Goal: Task Accomplishment & Management: Use online tool/utility

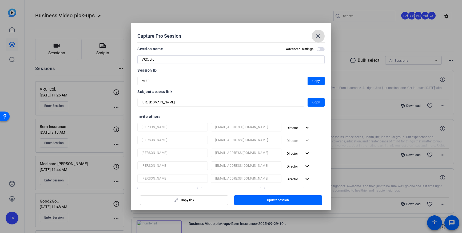
click at [320, 36] on mat-icon "close" at bounding box center [318, 36] width 6 height 6
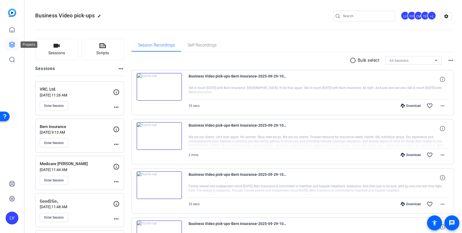
click at [13, 44] on icon at bounding box center [11, 44] width 5 height 5
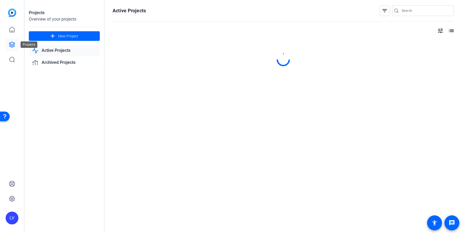
click at [13, 49] on link at bounding box center [12, 44] width 13 height 13
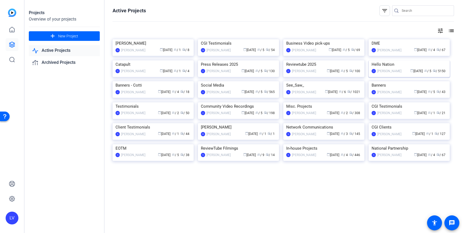
click at [420, 60] on img at bounding box center [409, 60] width 81 height 0
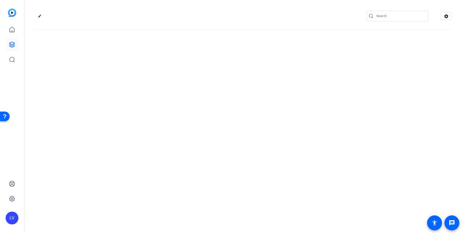
click at [302, 76] on div "edit settings" at bounding box center [244, 116] width 438 height 233
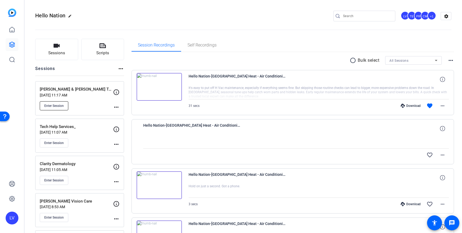
click at [53, 105] on span "Enter Session" at bounding box center [53, 106] width 19 height 4
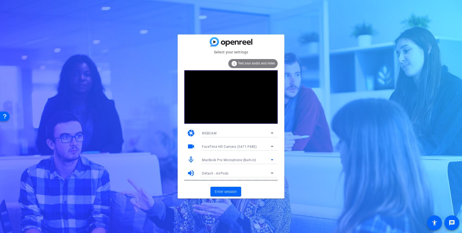
click at [260, 159] on div "MacBook Pro Microphone (Built-in)" at bounding box center [236, 159] width 69 height 7
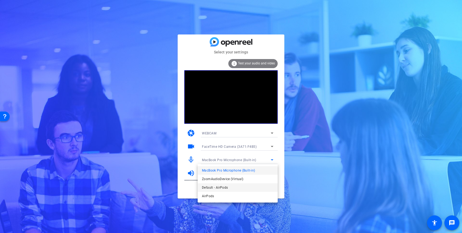
click at [222, 187] on span "Default - AirPods" at bounding box center [215, 187] width 26 height 6
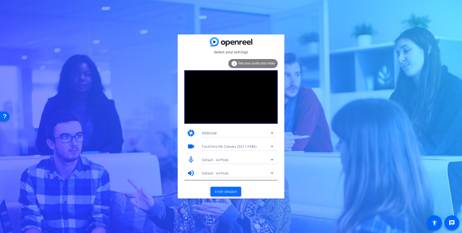
click at [229, 191] on span "Enter session" at bounding box center [226, 192] width 22 height 6
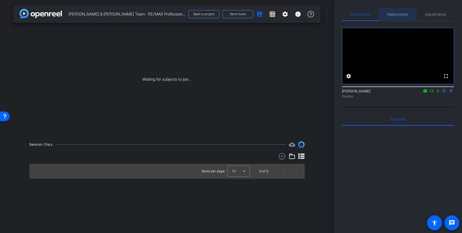
click at [399, 14] on span "Teleprompter" at bounding box center [398, 15] width 22 height 4
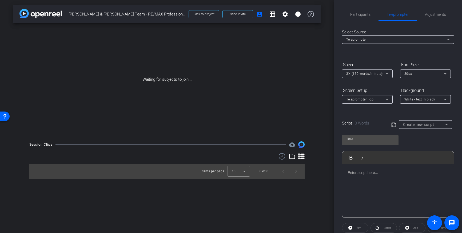
click at [392, 176] on div at bounding box center [398, 190] width 112 height 53
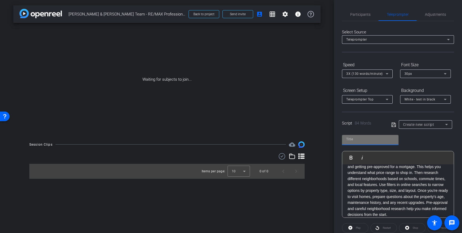
click at [379, 142] on input "text" at bounding box center [370, 139] width 48 height 6
type input "_"
type input "Pam and Barry"
click at [394, 124] on icon at bounding box center [394, 124] width 4 height 4
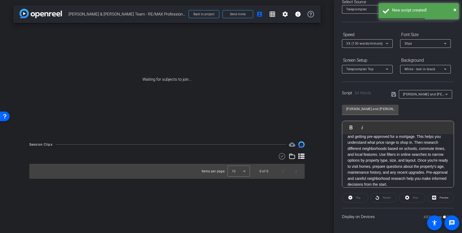
scroll to position [0, 0]
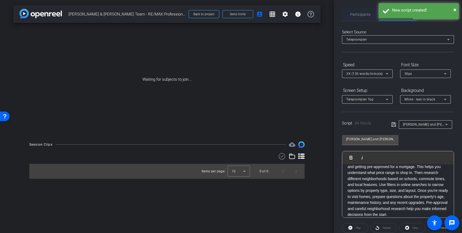
click at [351, 14] on span "Participants" at bounding box center [360, 15] width 20 height 4
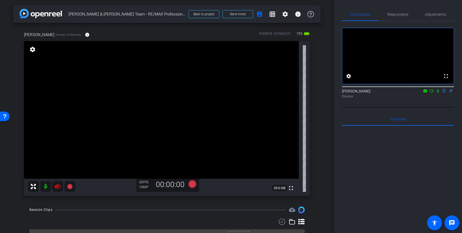
click at [57, 188] on icon at bounding box center [58, 186] width 6 height 5
drag, startPoint x: 404, startPoint y: 17, endPoint x: 397, endPoint y: 17, distance: 7.2
click at [404, 17] on span "Teleprompter" at bounding box center [398, 14] width 22 height 13
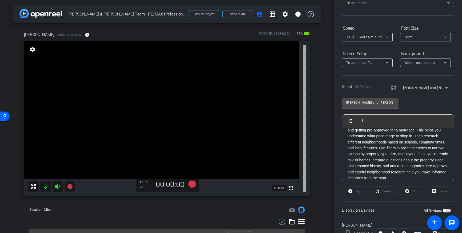
scroll to position [59, 0]
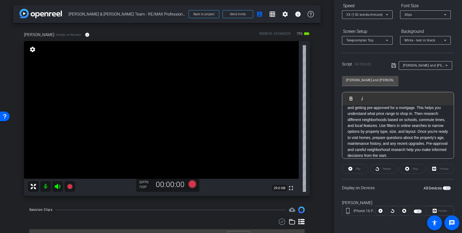
click at [447, 188] on span "button" at bounding box center [447, 188] width 8 height 4
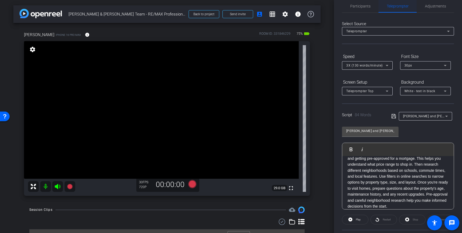
scroll to position [0, 0]
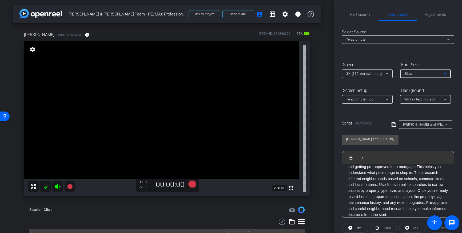
click at [436, 72] on div "30px" at bounding box center [425, 73] width 40 height 7
click at [422, 101] on mat-option "40px" at bounding box center [425, 101] width 51 height 9
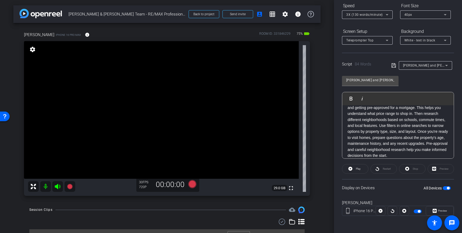
click at [447, 188] on span "button" at bounding box center [447, 188] width 8 height 4
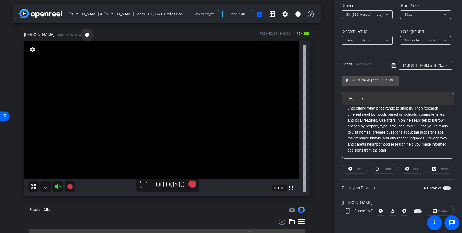
click at [81, 37] on span at bounding box center [87, 34] width 13 height 13
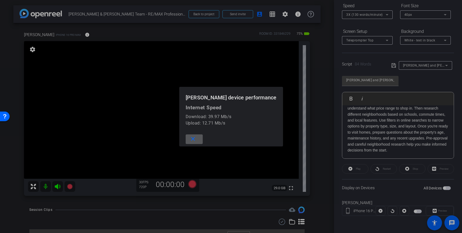
click at [147, 34] on div at bounding box center [231, 116] width 462 height 233
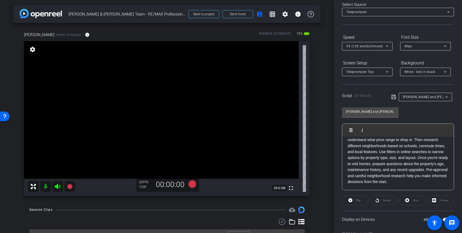
scroll to position [0, 0]
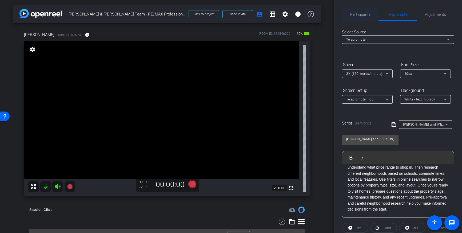
click at [362, 16] on span "Participants" at bounding box center [360, 15] width 20 height 4
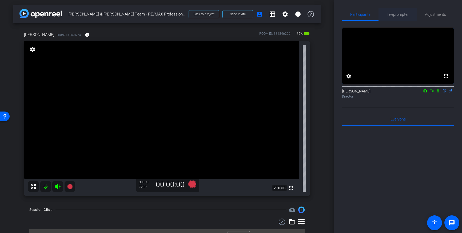
click at [402, 17] on span "Teleprompter" at bounding box center [398, 14] width 22 height 13
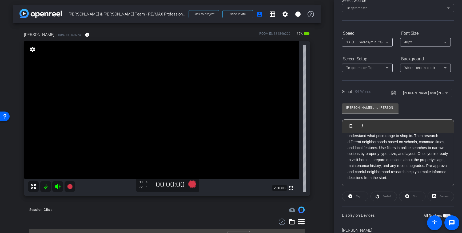
scroll to position [33, 0]
drag, startPoint x: 360, startPoint y: 157, endPoint x: 359, endPoint y: 171, distance: 13.6
click at [360, 157] on p "Getting ready to buy a home starts with knowing your budget and getting pre-app…" at bounding box center [398, 150] width 101 height 60
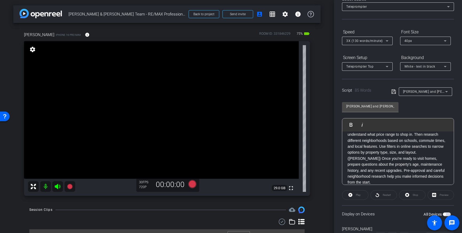
scroll to position [30, 0]
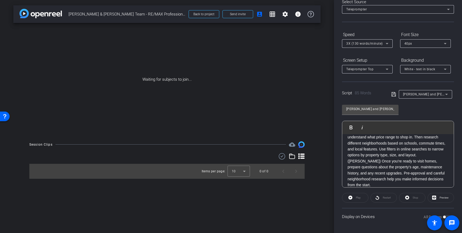
click at [393, 94] on icon at bounding box center [394, 94] width 5 height 6
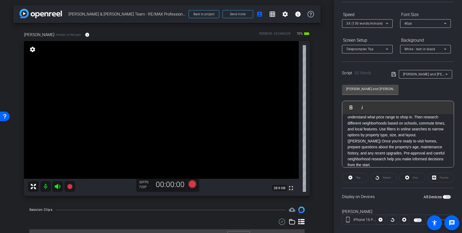
scroll to position [59, 0]
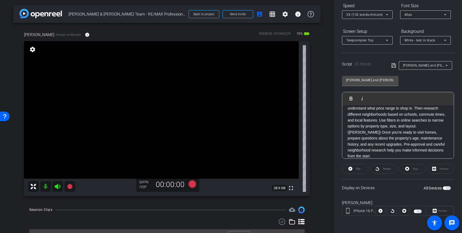
click at [446, 189] on span "button" at bounding box center [447, 188] width 8 height 4
click at [417, 213] on mat-slide-toggle at bounding box center [418, 210] width 9 height 6
click at [417, 211] on span "button" at bounding box center [418, 211] width 8 height 4
drag, startPoint x: 447, startPoint y: 187, endPoint x: 448, endPoint y: 192, distance: 5.2
click at [447, 187] on span "button" at bounding box center [447, 188] width 8 height 4
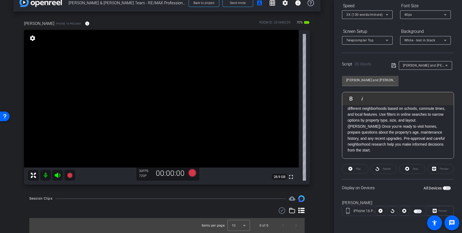
scroll to position [0, 0]
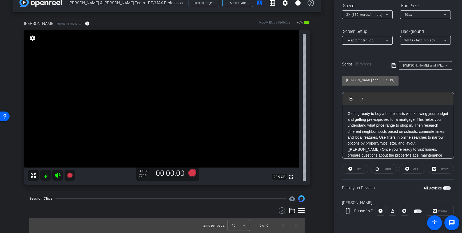
drag, startPoint x: 393, startPoint y: 66, endPoint x: 393, endPoint y: 77, distance: 11.2
click at [393, 66] on icon at bounding box center [394, 65] width 5 height 6
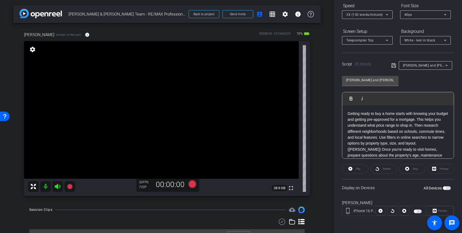
scroll to position [1, 0]
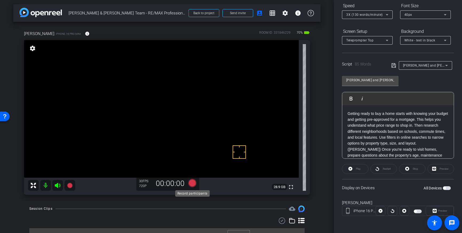
click at [192, 182] on icon at bounding box center [192, 183] width 8 height 8
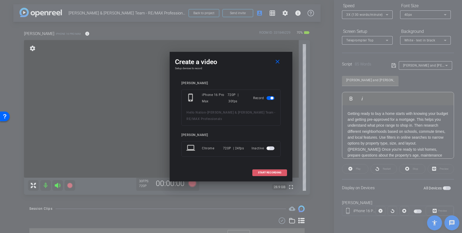
click at [265, 172] on span "START RECORDING" at bounding box center [269, 172] width 23 height 3
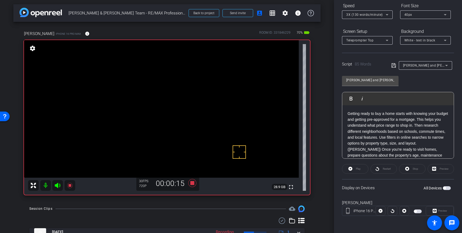
scroll to position [2, 0]
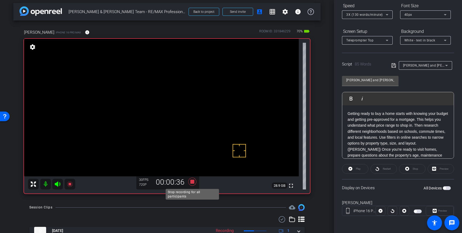
click at [193, 182] on icon at bounding box center [192, 182] width 8 height 8
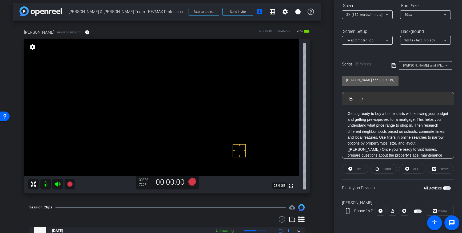
scroll to position [0, 0]
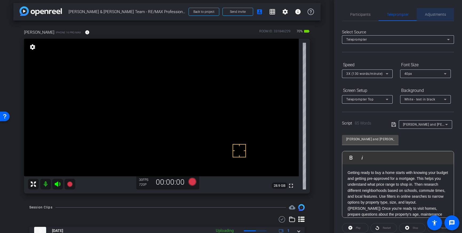
click at [429, 13] on span "Adjustments" at bounding box center [435, 15] width 21 height 4
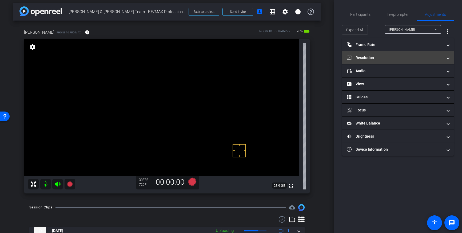
click at [395, 54] on mat-expansion-panel-header "Resolution" at bounding box center [398, 57] width 112 height 13
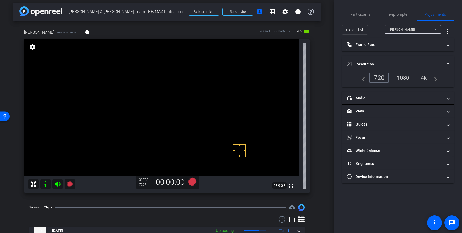
click at [425, 76] on div "4k" at bounding box center [424, 77] width 14 height 9
click at [191, 183] on icon at bounding box center [192, 182] width 8 height 8
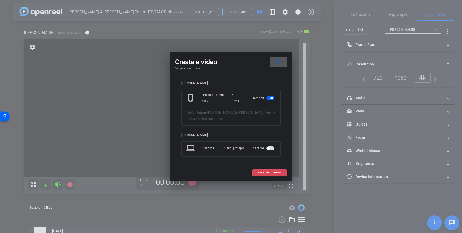
click at [278, 173] on span "START RECORDING" at bounding box center [269, 172] width 23 height 3
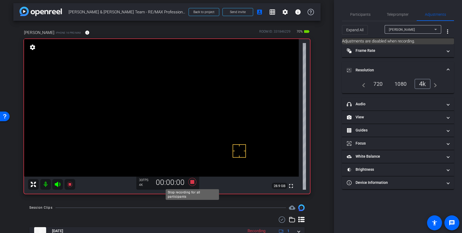
click at [192, 183] on icon at bounding box center [192, 182] width 8 height 8
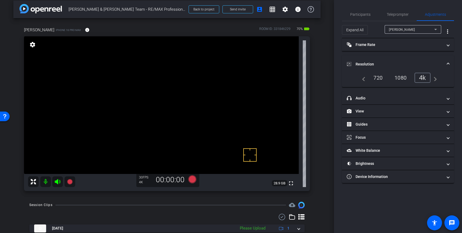
scroll to position [4, 0]
click at [448, 60] on mat-expansion-panel-header "Resolution" at bounding box center [398, 64] width 112 height 17
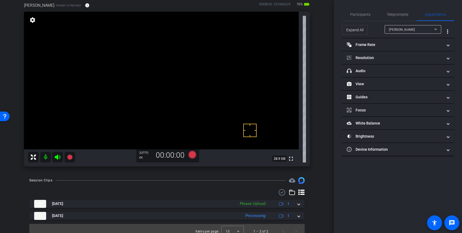
scroll to position [35, 0]
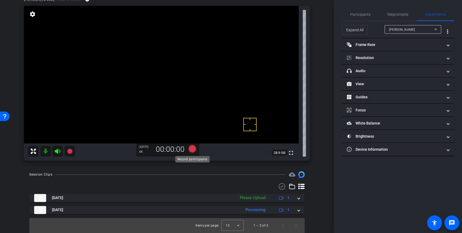
click at [194, 148] on icon at bounding box center [192, 149] width 8 height 8
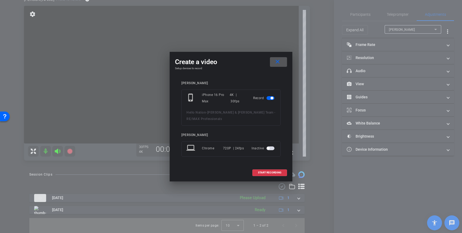
drag, startPoint x: 270, startPoint y: 172, endPoint x: 285, endPoint y: 168, distance: 15.6
click at [270, 172] on span "START RECORDING" at bounding box center [269, 172] width 23 height 3
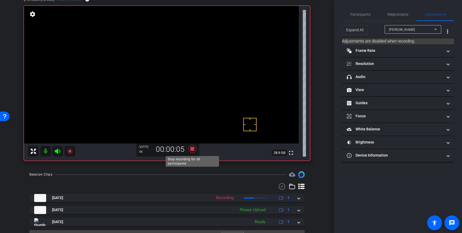
click at [193, 149] on icon at bounding box center [192, 149] width 8 height 8
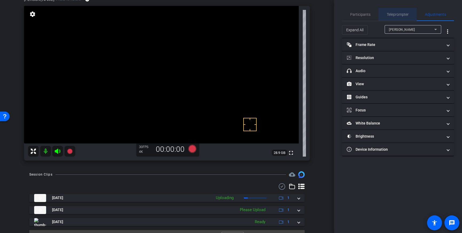
drag, startPoint x: 392, startPoint y: 16, endPoint x: 403, endPoint y: 94, distance: 79.0
click at [392, 16] on span "Teleprompter" at bounding box center [398, 15] width 22 height 4
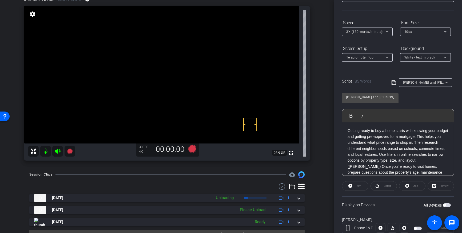
scroll to position [59, 0]
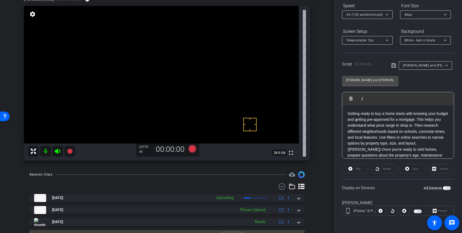
click at [447, 189] on span "button" at bounding box center [447, 188] width 8 height 4
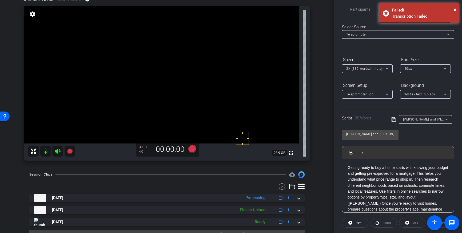
scroll to position [0, 0]
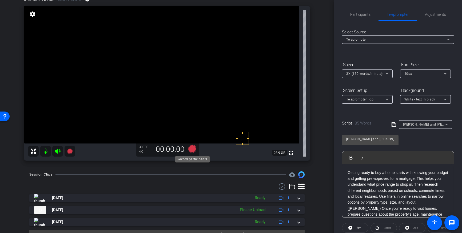
click at [193, 150] on icon at bounding box center [192, 149] width 8 height 8
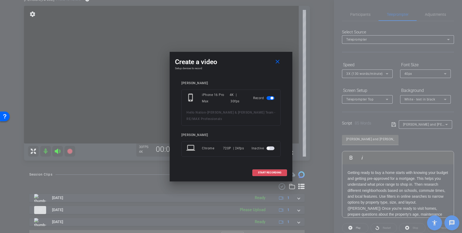
drag, startPoint x: 264, startPoint y: 172, endPoint x: 301, endPoint y: 152, distance: 41.8
click at [264, 172] on span "START RECORDING" at bounding box center [269, 172] width 23 height 3
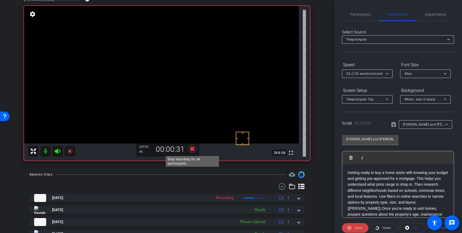
click at [191, 150] on icon at bounding box center [192, 149] width 8 height 8
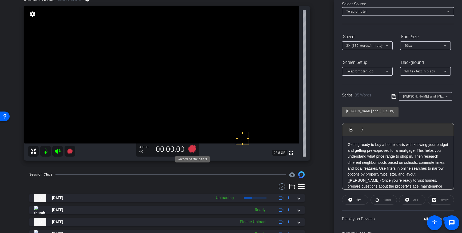
scroll to position [36, 0]
click at [192, 150] on icon at bounding box center [192, 148] width 8 height 8
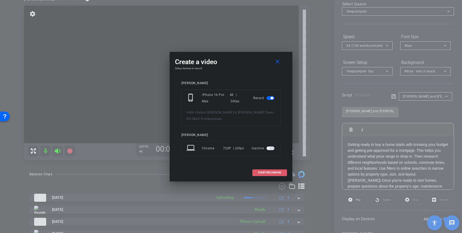
click at [268, 172] on span "START RECORDING" at bounding box center [269, 172] width 23 height 3
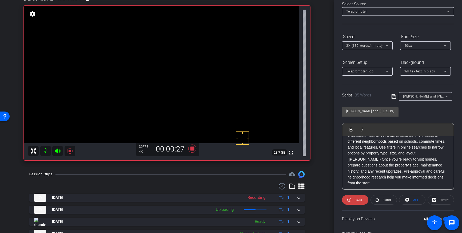
scroll to position [21, 0]
click at [194, 150] on icon at bounding box center [192, 148] width 8 height 8
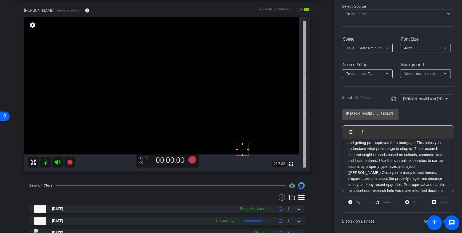
scroll to position [0, 0]
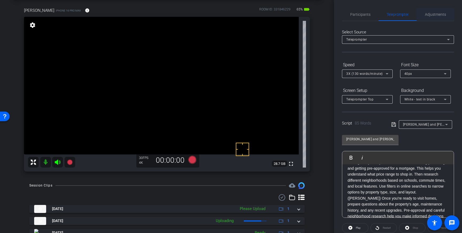
click at [429, 13] on span "Adjustments" at bounding box center [435, 15] width 21 height 4
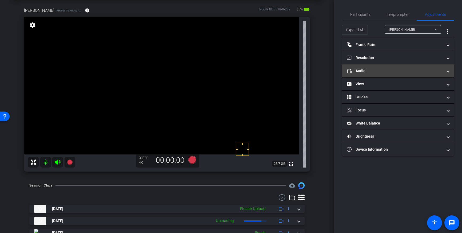
click at [425, 71] on mat-panel-title "headphone icon Audio" at bounding box center [395, 71] width 96 height 6
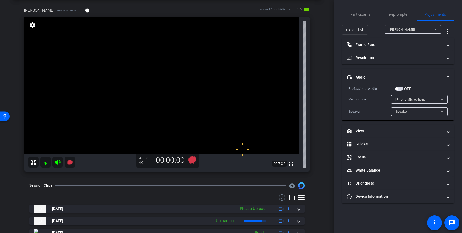
click at [401, 89] on span "button" at bounding box center [399, 89] width 8 height 4
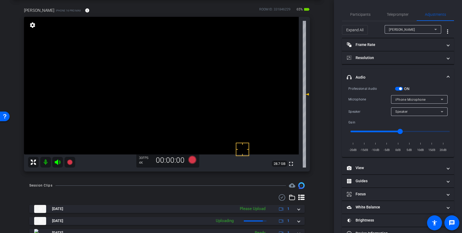
click at [399, 89] on span "button" at bounding box center [400, 88] width 3 height 3
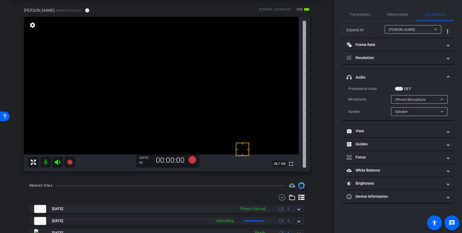
click at [400, 88] on span "button" at bounding box center [399, 89] width 8 height 4
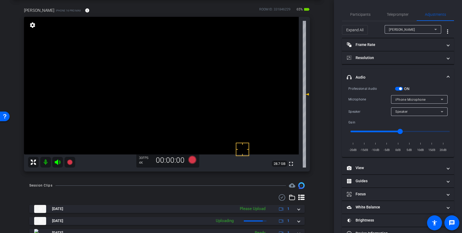
click at [449, 76] on span at bounding box center [448, 77] width 2 height 6
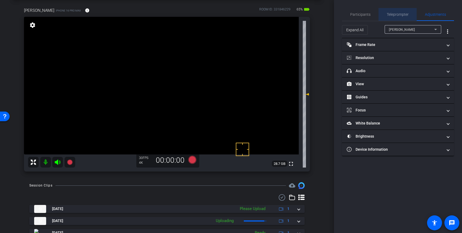
click at [396, 13] on span "Teleprompter" at bounding box center [398, 15] width 22 height 4
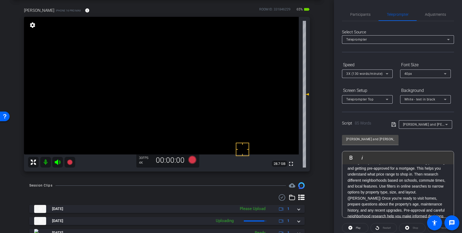
scroll to position [59, 0]
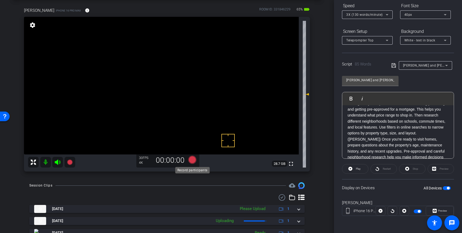
click at [193, 159] on icon at bounding box center [192, 160] width 8 height 8
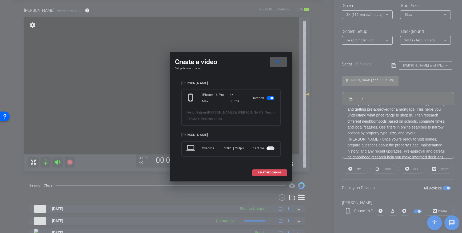
click at [263, 172] on span "START RECORDING" at bounding box center [269, 172] width 23 height 3
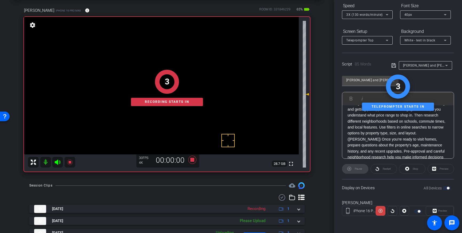
scroll to position [0, 0]
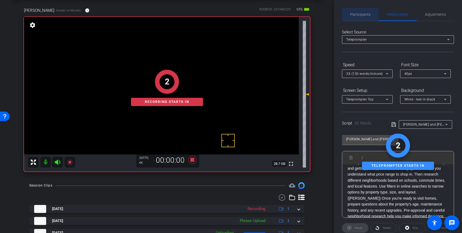
click at [357, 18] on span "Participants" at bounding box center [360, 14] width 20 height 13
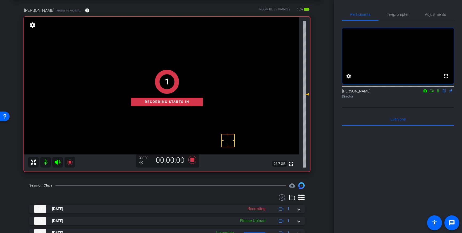
click at [439, 93] on icon at bounding box center [438, 91] width 4 height 4
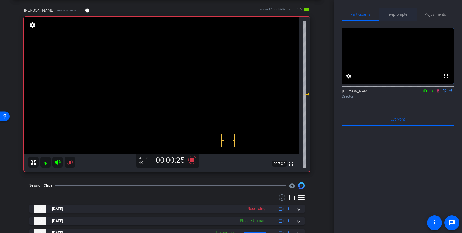
click at [393, 13] on span "Teleprompter" at bounding box center [398, 15] width 22 height 4
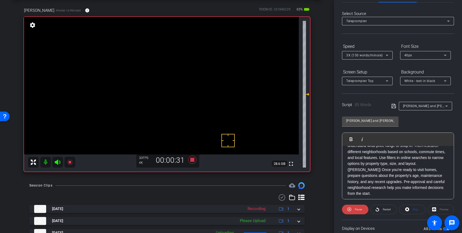
scroll to position [23, 0]
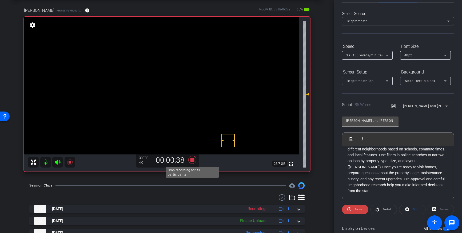
click at [193, 162] on icon at bounding box center [192, 160] width 8 height 8
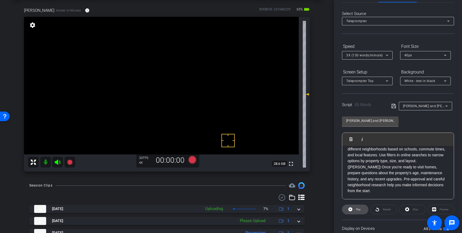
click at [354, 212] on span at bounding box center [355, 209] width 26 height 13
click at [411, 210] on span at bounding box center [413, 209] width 26 height 13
click at [194, 159] on icon at bounding box center [192, 160] width 8 height 8
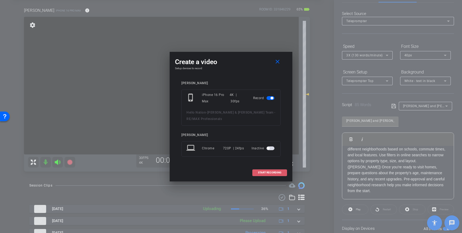
click at [275, 171] on span "START RECORDING" at bounding box center [269, 172] width 23 height 3
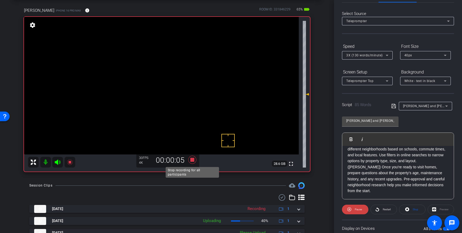
click at [192, 159] on icon at bounding box center [192, 160] width 8 height 8
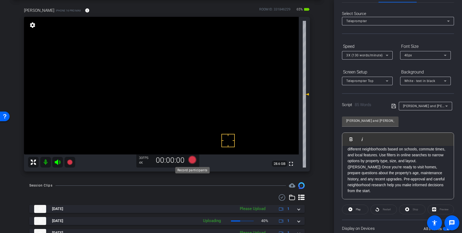
click at [192, 160] on icon at bounding box center [192, 160] width 8 height 8
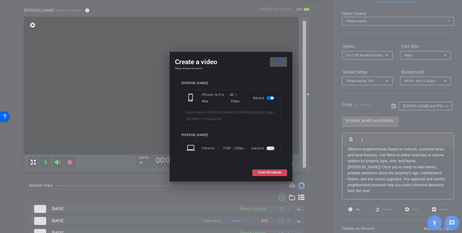
click at [266, 174] on span "START RECORDING" at bounding box center [269, 172] width 23 height 3
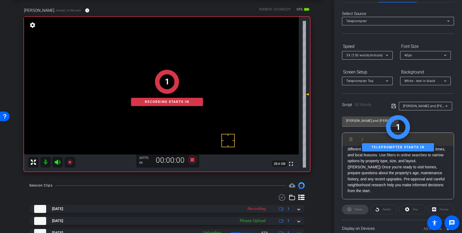
scroll to position [0, 0]
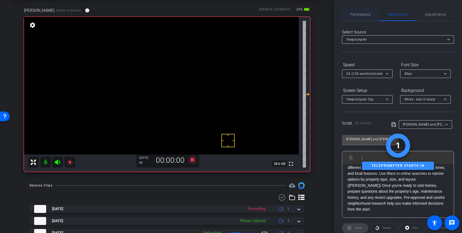
click at [360, 13] on span "Participants" at bounding box center [360, 15] width 20 height 4
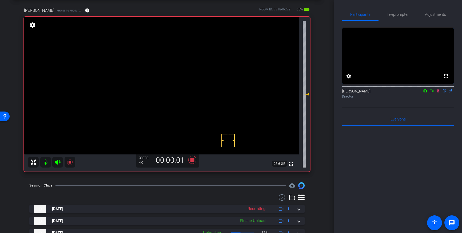
click at [439, 93] on icon at bounding box center [438, 91] width 4 height 4
click at [195, 161] on icon at bounding box center [192, 160] width 13 height 10
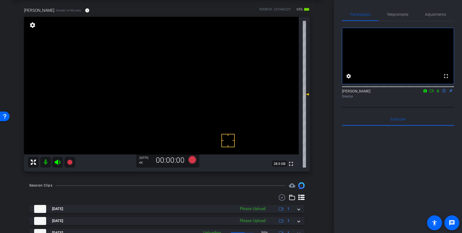
click at [439, 93] on icon at bounding box center [438, 90] width 2 height 3
click at [196, 159] on icon at bounding box center [192, 160] width 13 height 10
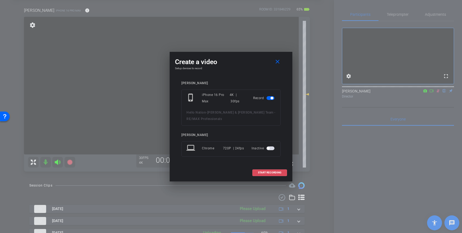
drag, startPoint x: 277, startPoint y: 173, endPoint x: 280, endPoint y: 173, distance: 3.7
click at [276, 173] on span "START RECORDING" at bounding box center [269, 172] width 23 height 3
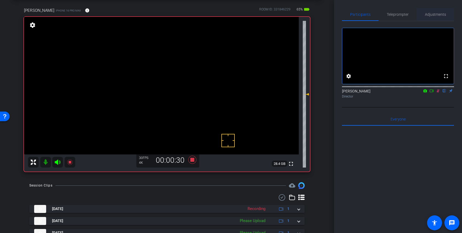
click at [432, 18] on span "Adjustments" at bounding box center [435, 14] width 21 height 13
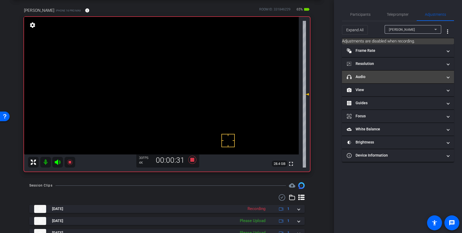
click at [424, 80] on mat-expansion-panel-header "headphone icon Audio" at bounding box center [398, 76] width 112 height 13
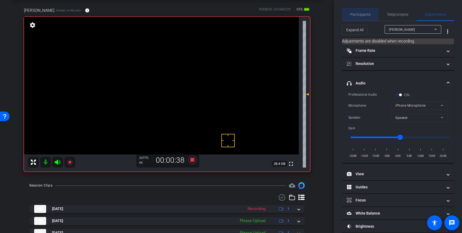
click at [361, 15] on span "Participants" at bounding box center [360, 15] width 20 height 4
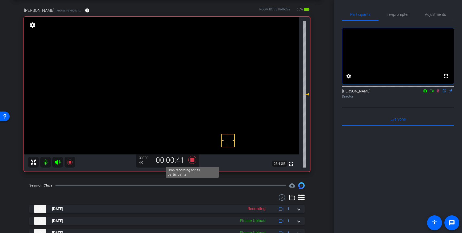
click at [192, 158] on icon at bounding box center [192, 160] width 8 height 8
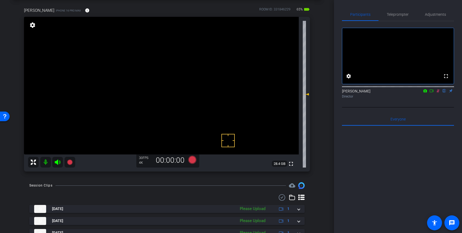
drag, startPoint x: 437, startPoint y: 97, endPoint x: 439, endPoint y: 102, distance: 5.4
click at [437, 93] on icon at bounding box center [438, 91] width 4 height 4
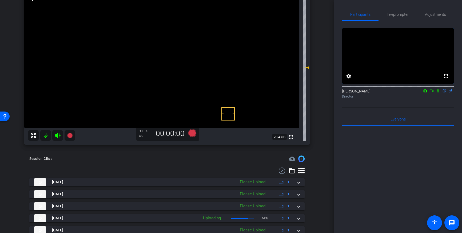
scroll to position [53, 0]
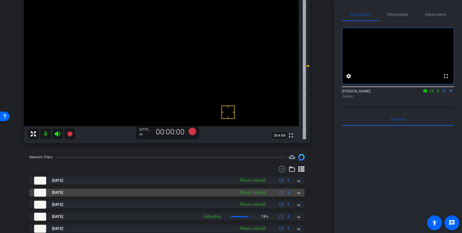
drag, startPoint x: 297, startPoint y: 193, endPoint x: 291, endPoint y: 197, distance: 7.0
click at [297, 193] on div "Oct 1, 2025 Please Upload 1" at bounding box center [166, 192] width 264 height 8
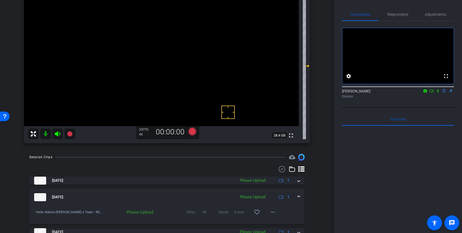
drag, startPoint x: 257, startPoint y: 211, endPoint x: 279, endPoint y: 204, distance: 22.8
click at [258, 211] on mat-icon "favorite_border" at bounding box center [257, 212] width 6 height 6
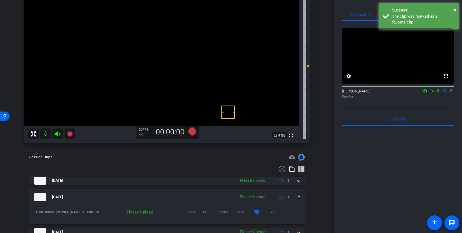
click at [298, 198] on span at bounding box center [299, 197] width 2 height 6
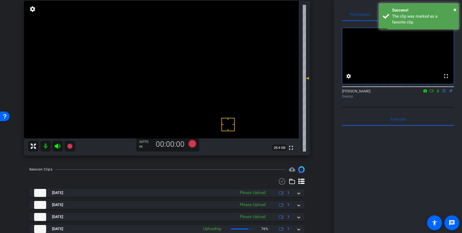
scroll to position [40, 0]
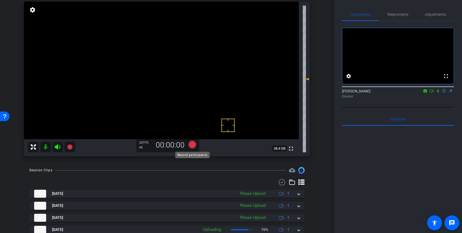
click at [193, 147] on icon at bounding box center [192, 144] width 8 height 8
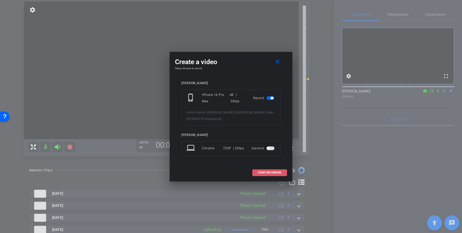
click at [259, 171] on span "START RECORDING" at bounding box center [269, 172] width 23 height 3
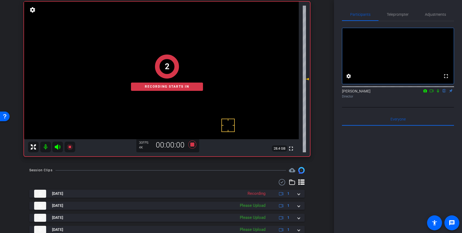
click at [439, 93] on icon at bounding box center [438, 90] width 2 height 3
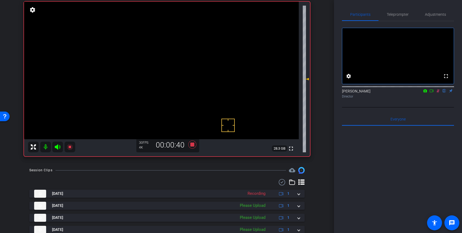
click at [439, 93] on icon at bounding box center [438, 90] width 3 height 3
click at [194, 144] on icon at bounding box center [192, 144] width 8 height 8
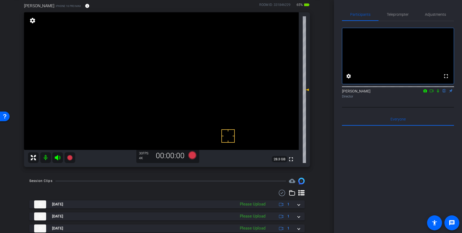
scroll to position [29, 0]
click at [193, 155] on icon at bounding box center [192, 155] width 8 height 8
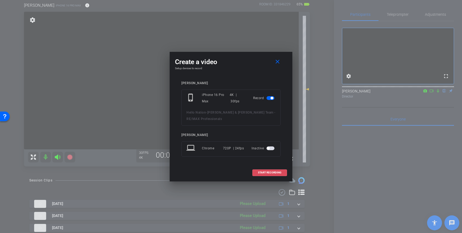
drag, startPoint x: 266, startPoint y: 173, endPoint x: 274, endPoint y: 170, distance: 8.4
click at [266, 173] on span "START RECORDING" at bounding box center [269, 172] width 23 height 3
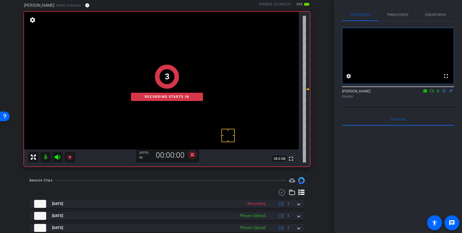
drag, startPoint x: 439, startPoint y: 98, endPoint x: 460, endPoint y: 139, distance: 45.4
click at [439, 93] on icon at bounding box center [438, 91] width 4 height 4
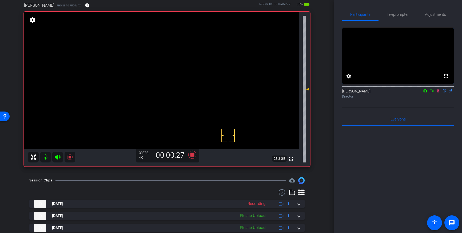
click at [438, 93] on icon at bounding box center [438, 90] width 3 height 3
click at [192, 154] on icon at bounding box center [192, 155] width 8 height 8
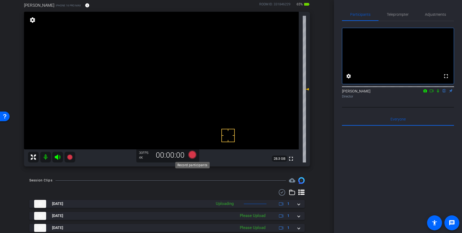
click at [192, 157] on icon at bounding box center [192, 155] width 8 height 8
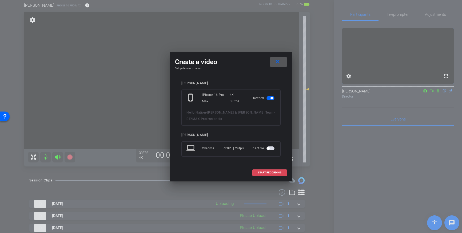
click at [277, 172] on span "START RECORDING" at bounding box center [269, 172] width 23 height 3
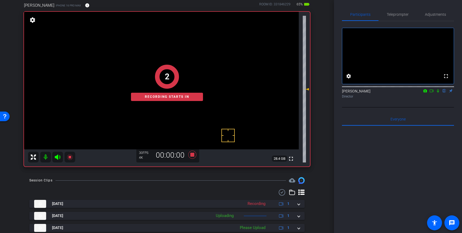
click at [439, 93] on icon at bounding box center [438, 91] width 4 height 4
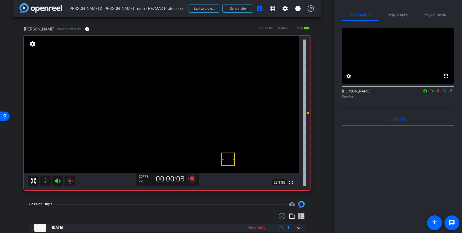
scroll to position [0, 0]
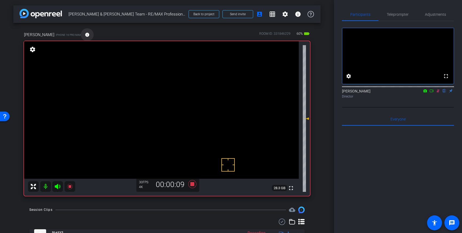
click at [85, 37] on mat-icon "info" at bounding box center [87, 34] width 5 height 5
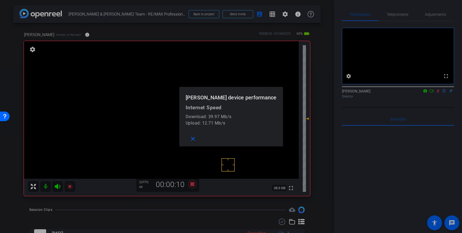
click at [77, 37] on div at bounding box center [231, 116] width 462 height 233
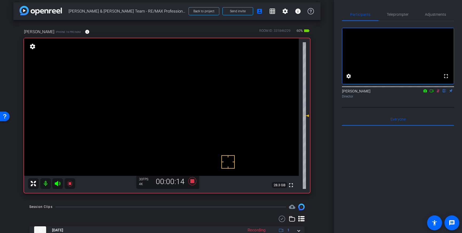
scroll to position [2, 0]
click at [439, 93] on icon at bounding box center [438, 91] width 4 height 4
click at [193, 180] on icon at bounding box center [192, 182] width 8 height 8
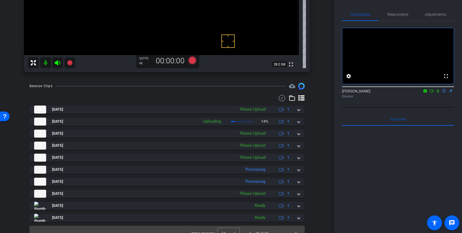
scroll to position [127, 0]
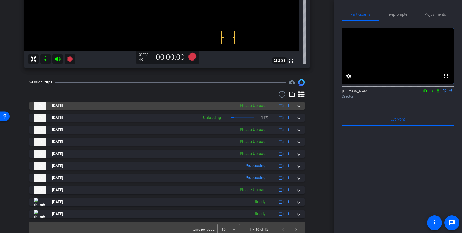
drag, startPoint x: 300, startPoint y: 105, endPoint x: 291, endPoint y: 116, distance: 14.1
click at [300, 105] on span at bounding box center [299, 106] width 2 height 6
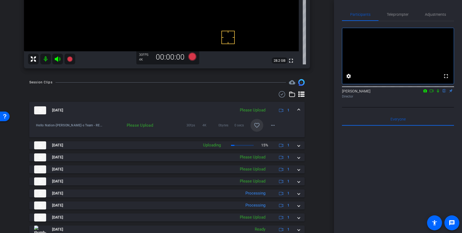
click at [256, 127] on mat-icon "favorite_border" at bounding box center [257, 125] width 6 height 6
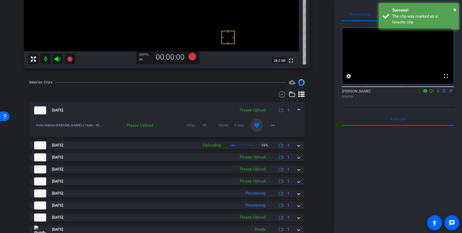
drag, startPoint x: 298, startPoint y: 111, endPoint x: 312, endPoint y: 121, distance: 17.4
click at [298, 111] on span at bounding box center [299, 110] width 2 height 6
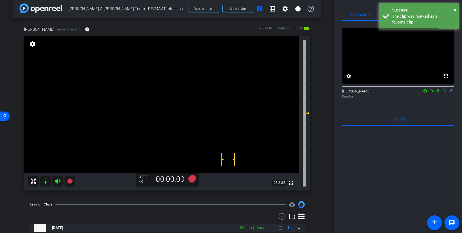
scroll to position [0, 0]
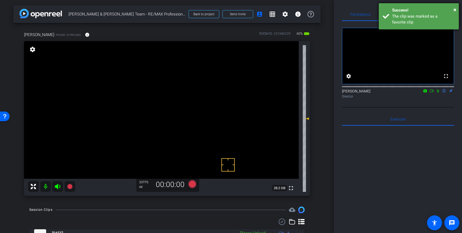
click at [434, 13] on div "Success!" at bounding box center [423, 10] width 63 height 6
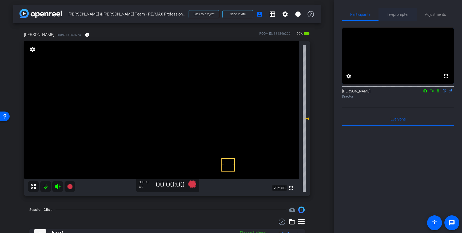
click at [399, 15] on span "Teleprompter" at bounding box center [398, 15] width 22 height 4
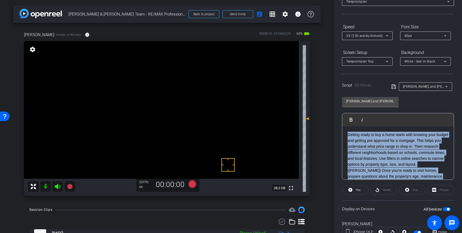
drag, startPoint x: 446, startPoint y: 171, endPoint x: 342, endPoint y: 127, distance: 113.8
click at [342, 127] on div "Participants Teleprompter Adjustments settings Louis Voss flip Director Everyon…" at bounding box center [398, 116] width 128 height 233
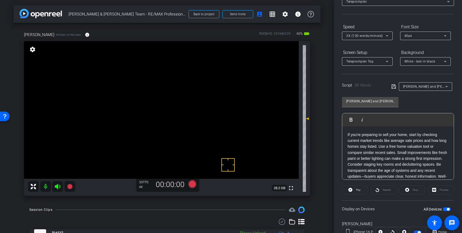
scroll to position [12, 0]
click at [392, 86] on icon at bounding box center [394, 86] width 5 height 6
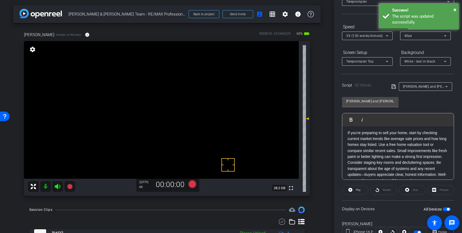
scroll to position [2, 0]
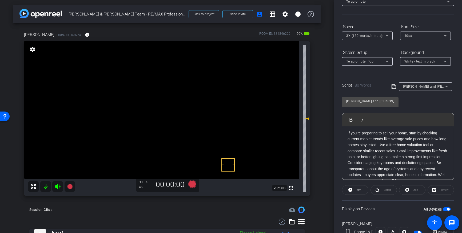
click at [446, 210] on span "button" at bounding box center [447, 209] width 8 height 4
drag, startPoint x: 392, startPoint y: 85, endPoint x: 429, endPoint y: 134, distance: 60.8
click at [393, 86] on icon at bounding box center [394, 86] width 5 height 6
click at [378, 147] on p "If you're preparing to sell your home, start by checking current market trends …" at bounding box center [398, 161] width 101 height 60
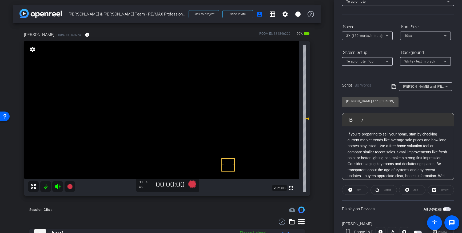
drag, startPoint x: 379, startPoint y: 146, endPoint x: 381, endPoint y: 155, distance: 9.1
click at [379, 146] on p "If you're preparing to sell your home, start by checking current market trends …" at bounding box center [398, 161] width 101 height 60
click at [384, 147] on p "If you're preparing to sell your home, start by checking current market trends …" at bounding box center [398, 140] width 101 height 18
click at [394, 85] on icon at bounding box center [394, 86] width 5 height 6
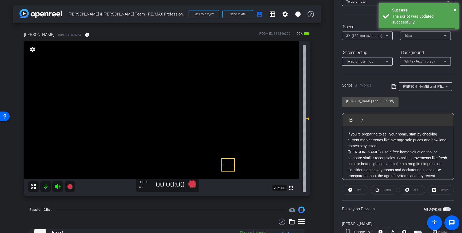
scroll to position [17, 0]
click at [446, 209] on span "button" at bounding box center [444, 209] width 3 height 3
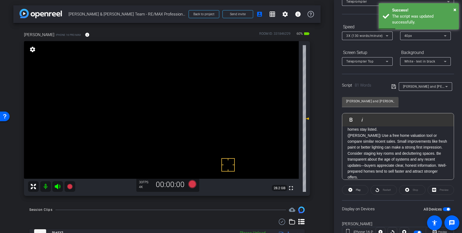
scroll to position [0, 0]
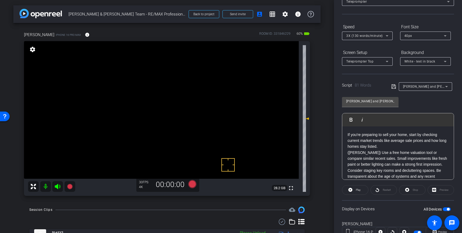
click at [393, 87] on icon at bounding box center [394, 86] width 4 height 4
click at [193, 186] on icon at bounding box center [192, 184] width 8 height 8
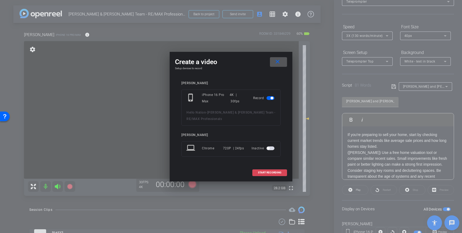
click at [273, 176] on span at bounding box center [270, 172] width 34 height 13
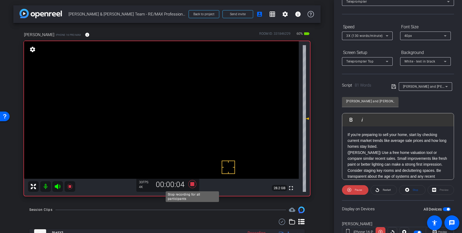
click at [192, 187] on icon at bounding box center [192, 184] width 13 height 10
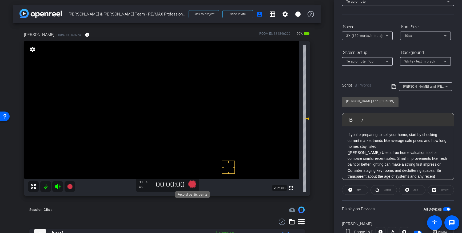
click at [192, 184] on icon at bounding box center [192, 184] width 8 height 8
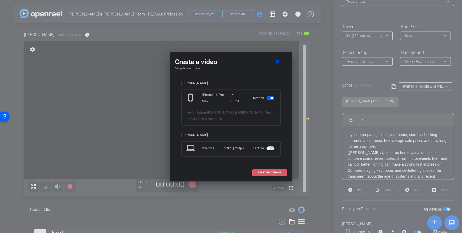
click at [259, 174] on span at bounding box center [270, 172] width 34 height 13
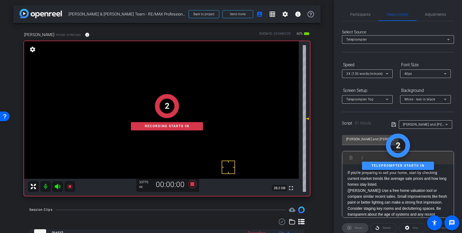
drag, startPoint x: 371, startPoint y: 15, endPoint x: 380, endPoint y: 24, distance: 12.8
click at [371, 15] on div "Participants" at bounding box center [360, 14] width 37 height 13
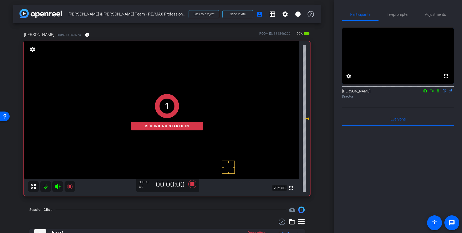
click at [439, 95] on div "Louis Voss flip Director" at bounding box center [398, 92] width 112 height 16
drag, startPoint x: 439, startPoint y: 98, endPoint x: 445, endPoint y: 132, distance: 34.7
click at [440, 99] on div "Louis Voss flip Director" at bounding box center [398, 93] width 112 height 10
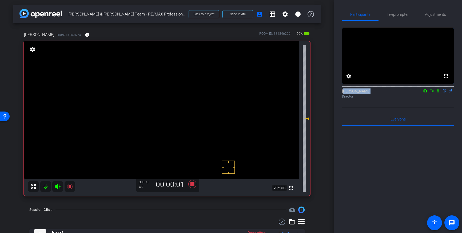
click at [439, 93] on icon at bounding box center [438, 90] width 2 height 3
click at [421, 116] on div "fullscreen settings Louis Voss flip Director Everyone 0 Mark all read To: Every…" at bounding box center [398, 155] width 112 height 268
click at [438, 93] on icon at bounding box center [438, 90] width 3 height 3
click at [192, 186] on icon at bounding box center [192, 184] width 13 height 10
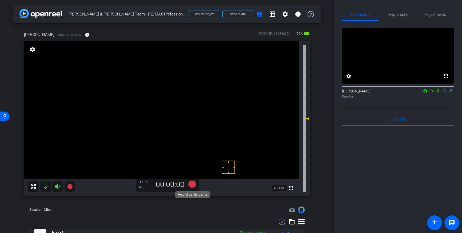
click at [192, 186] on icon at bounding box center [192, 184] width 8 height 8
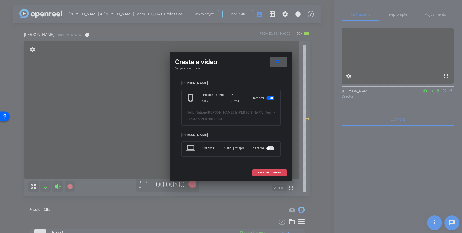
click at [264, 171] on span "START RECORDING" at bounding box center [269, 172] width 23 height 3
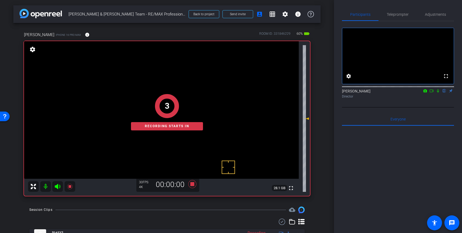
drag, startPoint x: 438, startPoint y: 98, endPoint x: 439, endPoint y: 104, distance: 5.7
click at [438, 93] on icon at bounding box center [438, 90] width 2 height 3
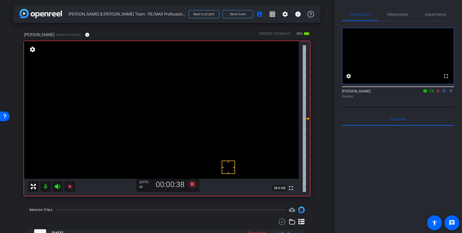
click at [438, 93] on icon at bounding box center [438, 91] width 4 height 4
click at [195, 184] on icon at bounding box center [192, 184] width 13 height 10
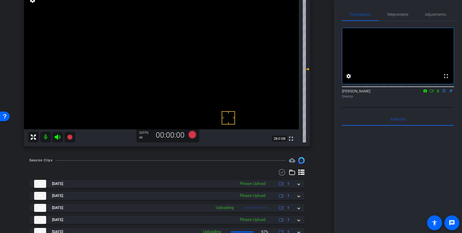
scroll to position [50, 0]
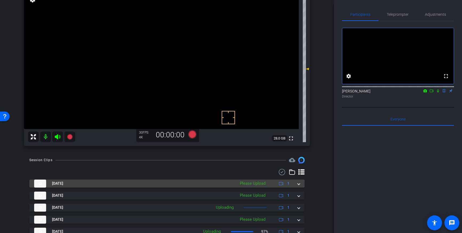
click at [298, 182] on span at bounding box center [299, 183] width 2 height 6
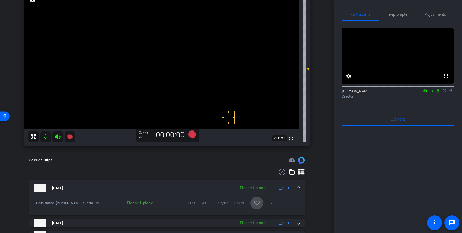
click at [255, 204] on mat-icon "favorite_border" at bounding box center [257, 203] width 6 height 6
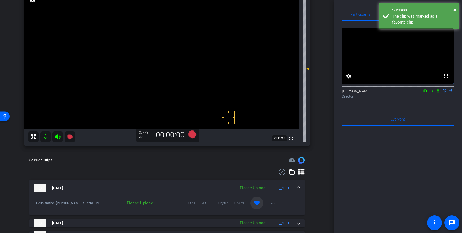
click at [299, 188] on span at bounding box center [299, 188] width 2 height 6
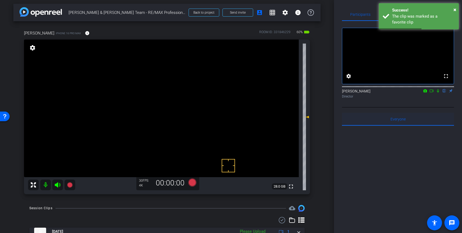
scroll to position [0, 0]
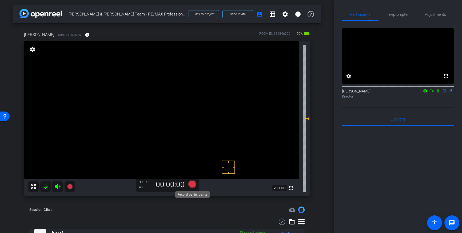
click at [193, 186] on icon at bounding box center [192, 184] width 8 height 8
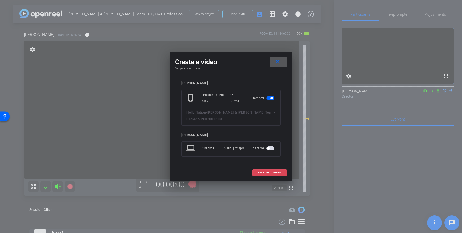
click at [273, 172] on span "START RECORDING" at bounding box center [269, 172] width 23 height 3
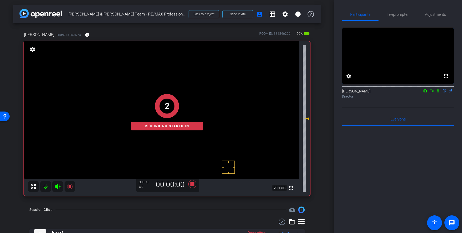
click at [439, 93] on icon at bounding box center [438, 90] width 2 height 3
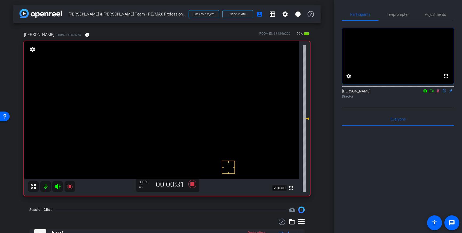
click at [439, 93] on icon at bounding box center [438, 91] width 4 height 4
click at [191, 186] on icon at bounding box center [192, 184] width 13 height 10
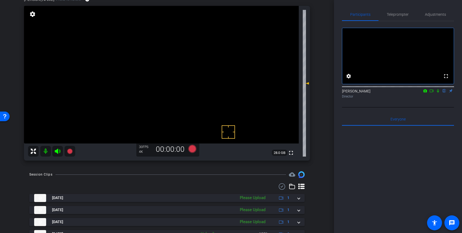
scroll to position [42, 0]
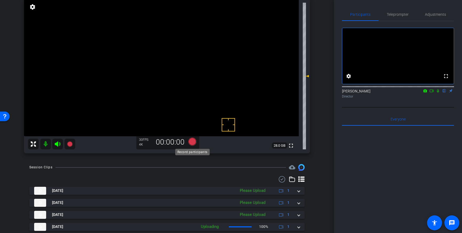
click at [193, 142] on icon at bounding box center [192, 141] width 8 height 8
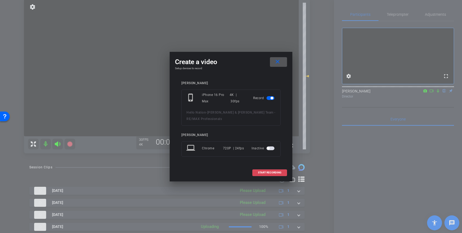
click at [261, 174] on span "START RECORDING" at bounding box center [269, 172] width 23 height 3
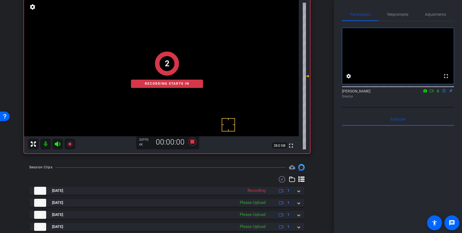
click at [439, 93] on mat-icon at bounding box center [438, 90] width 6 height 5
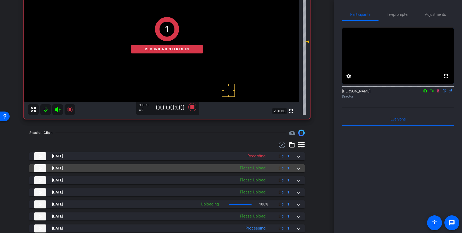
scroll to position [78, 0]
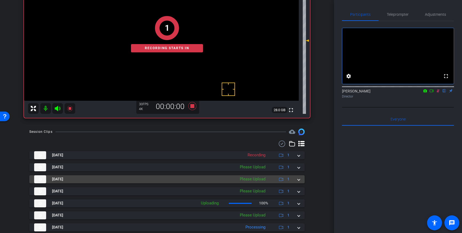
click at [298, 176] on span at bounding box center [299, 179] width 2 height 6
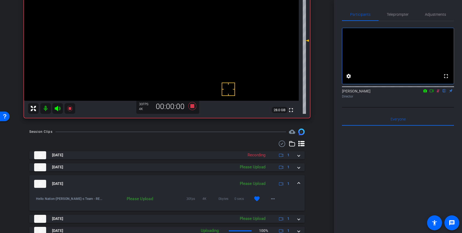
click at [299, 182] on span at bounding box center [299, 184] width 2 height 6
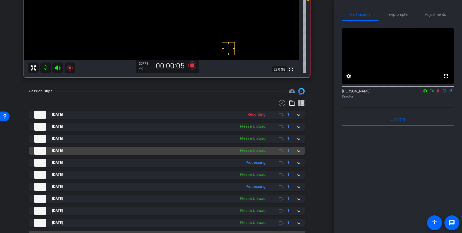
scroll to position [119, 0]
click at [301, 150] on mat-expansion-panel-header "Oct 1, 2025 Please Upload 1" at bounding box center [166, 150] width 275 height 8
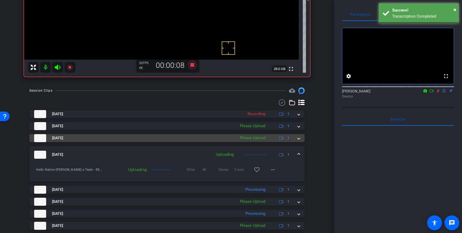
click at [300, 139] on span at bounding box center [299, 138] width 2 height 6
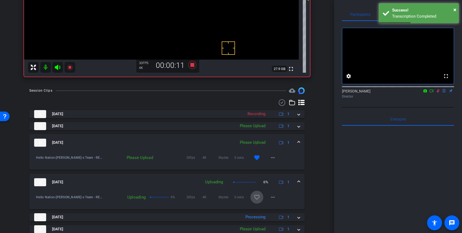
click at [258, 196] on mat-icon "favorite_border" at bounding box center [257, 197] width 6 height 6
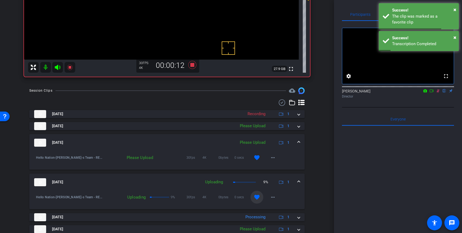
click at [298, 181] on span at bounding box center [299, 182] width 2 height 6
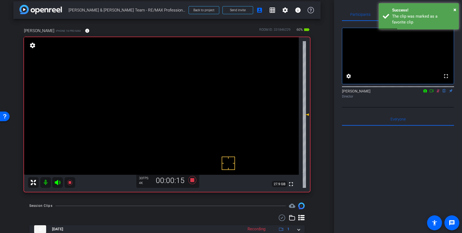
scroll to position [4, 0]
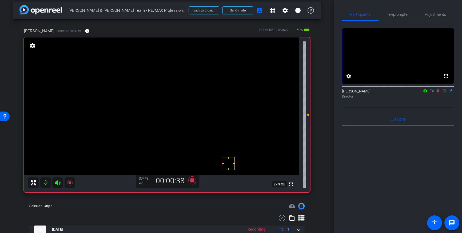
click at [438, 93] on icon at bounding box center [438, 91] width 4 height 4
click at [195, 181] on icon at bounding box center [192, 180] width 13 height 10
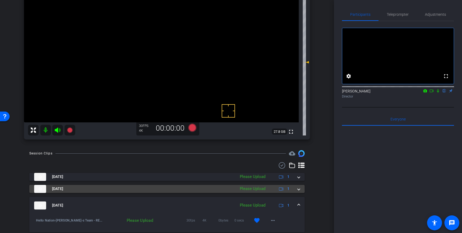
scroll to position [57, 0]
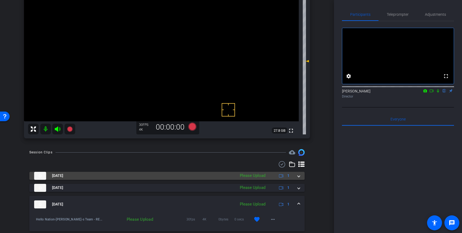
click at [301, 175] on mat-expansion-panel-header "Oct 1, 2025 Please Upload 1" at bounding box center [166, 176] width 275 height 8
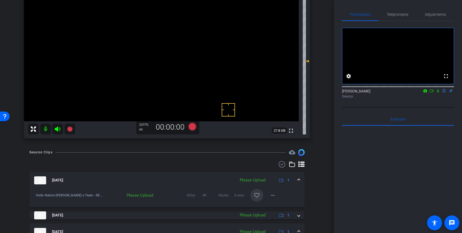
click at [260, 194] on mat-icon "favorite_border" at bounding box center [257, 195] width 6 height 6
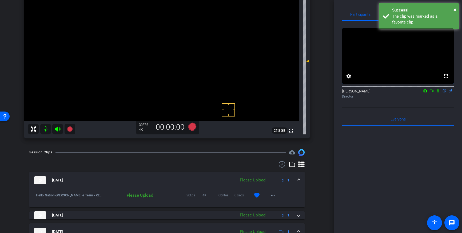
drag, startPoint x: 301, startPoint y: 179, endPoint x: 298, endPoint y: 179, distance: 2.9
click at [301, 179] on mat-expansion-panel-header "Oct 1, 2025 Please Upload 1" at bounding box center [166, 180] width 275 height 17
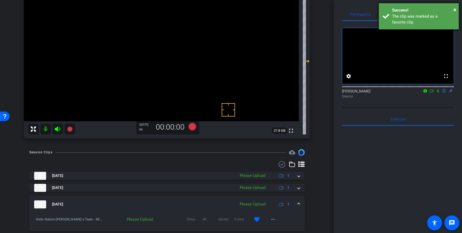
click at [421, 14] on div "The clip was marked as a favorite clip" at bounding box center [423, 19] width 63 height 12
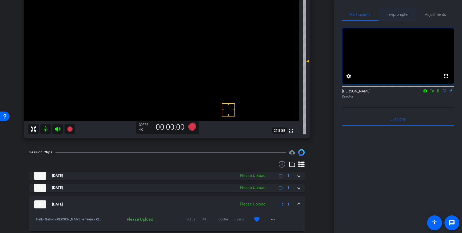
click at [401, 14] on span "Teleprompter" at bounding box center [398, 15] width 22 height 4
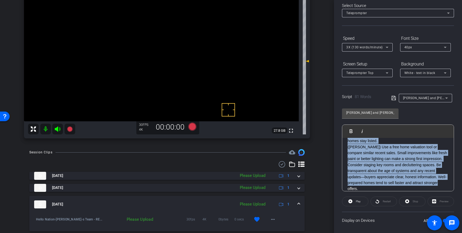
scroll to position [0, 0]
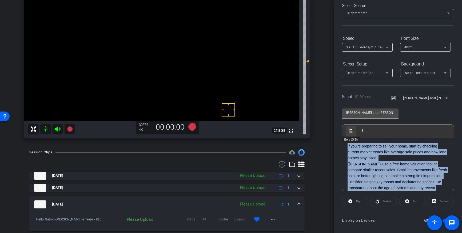
drag, startPoint x: 409, startPoint y: 175, endPoint x: 355, endPoint y: 132, distance: 69.1
click at [355, 132] on div "Play Play from this location Play Selected Play and display the selected text o…" at bounding box center [398, 157] width 112 height 67
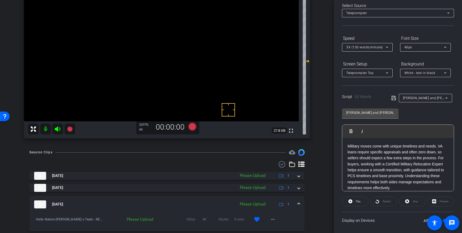
click at [393, 98] on icon at bounding box center [394, 98] width 5 height 6
drag, startPoint x: 439, startPoint y: 159, endPoint x: 443, endPoint y: 196, distance: 37.3
click at [439, 159] on p "Military moves come with unique timelines and needs. VA loans require specific …" at bounding box center [398, 167] width 101 height 48
click at [347, 165] on div "Military moves come with unique timelines and needs. VA loans require specific …" at bounding box center [398, 167] width 112 height 58
click at [393, 98] on icon at bounding box center [394, 98] width 5 height 6
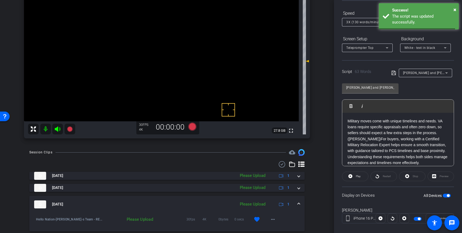
scroll to position [59, 0]
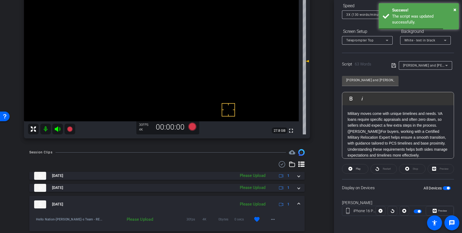
click at [446, 188] on span "button" at bounding box center [447, 188] width 8 height 4
click at [447, 189] on span "button" at bounding box center [447, 188] width 8 height 4
drag, startPoint x: 394, startPoint y: 65, endPoint x: 381, endPoint y: 93, distance: 30.5
click at [394, 65] on icon at bounding box center [394, 65] width 5 height 6
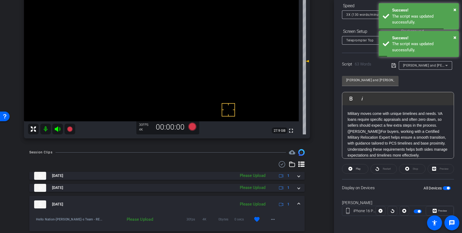
click at [360, 131] on p "(Barry)For buyers, working with a Certified Military Relocation Expert helps en…" at bounding box center [398, 143] width 101 height 30
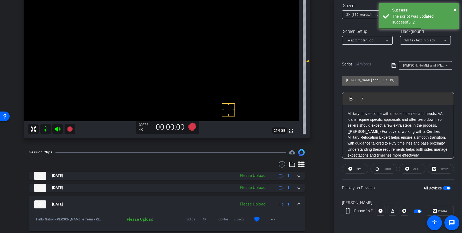
drag, startPoint x: 392, startPoint y: 64, endPoint x: 396, endPoint y: 76, distance: 13.0
click at [392, 65] on icon at bounding box center [394, 65] width 5 height 6
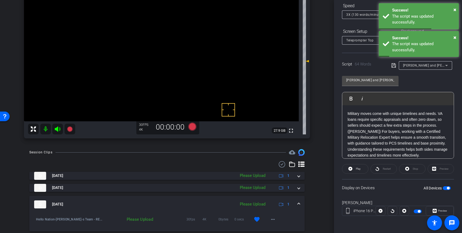
click at [449, 188] on span "button" at bounding box center [448, 188] width 3 height 3
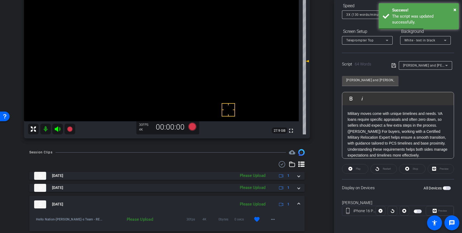
click at [448, 188] on span "button" at bounding box center [447, 188] width 8 height 4
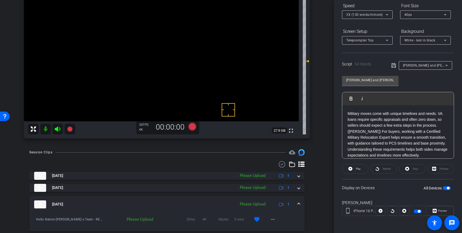
scroll to position [5, 0]
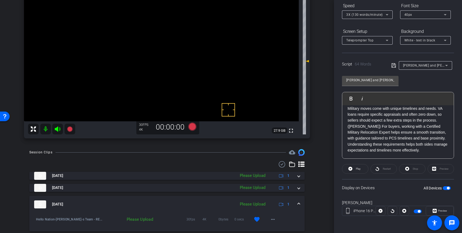
click at [388, 133] on p "(Barry) For buyers, working with a Certified Military Relocation Expert helps e…" at bounding box center [398, 138] width 101 height 30
click at [375, 132] on p "(Barry) For buyers, working with a Certified Military Relocation Expert helps e…" at bounding box center [398, 138] width 101 height 30
click at [382, 132] on p "(Barry) For buyers, working with a Certified Military Relocation Expert helps e…" at bounding box center [398, 138] width 101 height 30
click at [413, 132] on p "(Barry) For buyers, working with a Certified Military Relocation Expert helps e…" at bounding box center [398, 138] width 101 height 30
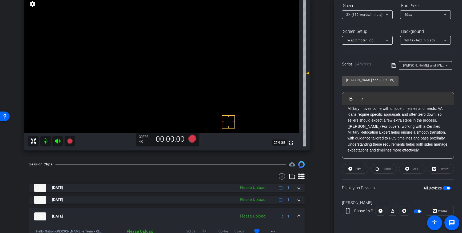
scroll to position [38, 0]
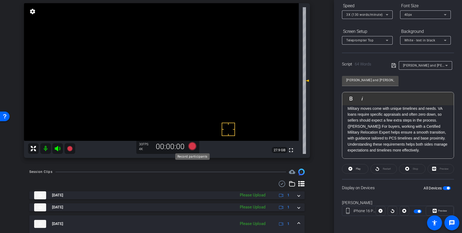
click at [194, 146] on icon at bounding box center [192, 146] width 8 height 8
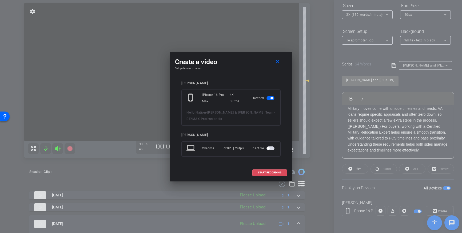
drag, startPoint x: 268, startPoint y: 173, endPoint x: 312, endPoint y: 144, distance: 52.1
click at [268, 173] on span "START RECORDING" at bounding box center [269, 172] width 23 height 3
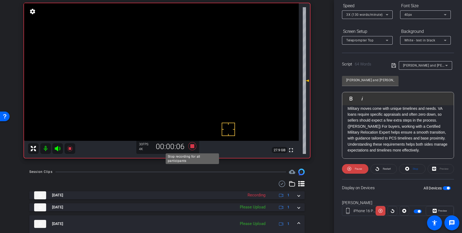
click at [193, 146] on icon at bounding box center [192, 146] width 8 height 8
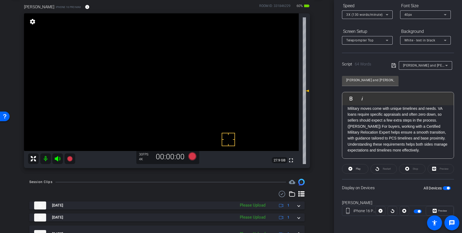
scroll to position [27, 0]
click at [191, 156] on icon at bounding box center [192, 156] width 8 height 8
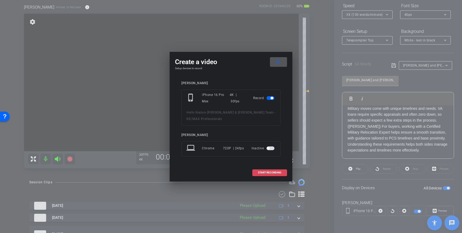
click at [256, 168] on span at bounding box center [270, 172] width 34 height 13
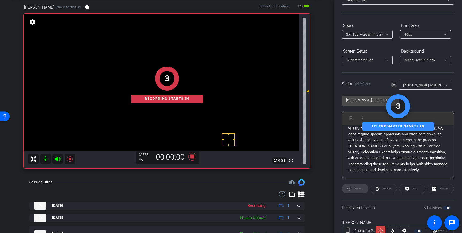
scroll to position [0, 0]
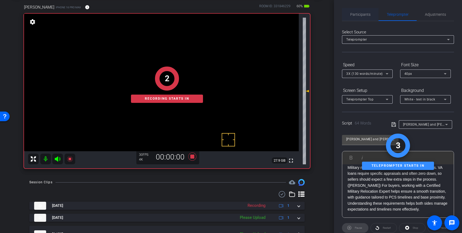
drag, startPoint x: 359, startPoint y: 14, endPoint x: 365, endPoint y: 19, distance: 8.0
click at [359, 14] on span "Participants" at bounding box center [360, 15] width 20 height 4
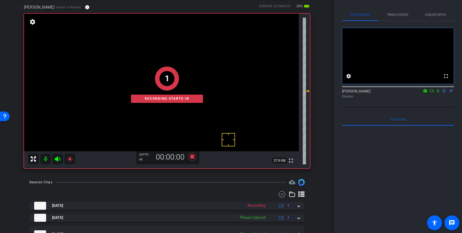
click at [439, 93] on mat-icon at bounding box center [438, 90] width 6 height 5
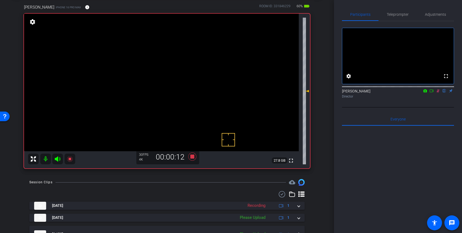
click at [438, 93] on icon at bounding box center [438, 91] width 4 height 4
click at [192, 155] on icon at bounding box center [192, 156] width 8 height 8
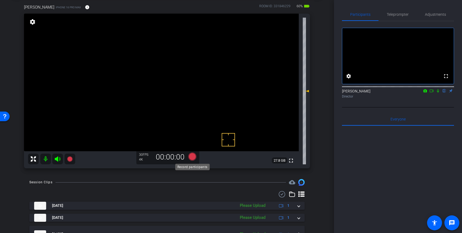
click at [193, 158] on icon at bounding box center [192, 156] width 8 height 8
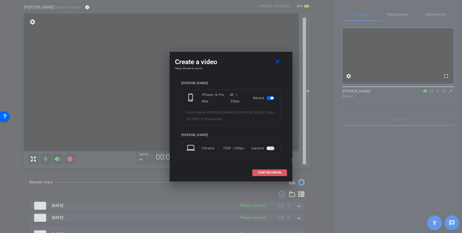
drag, startPoint x: 261, startPoint y: 171, endPoint x: 270, endPoint y: 168, distance: 9.5
click at [264, 171] on span "START RECORDING" at bounding box center [269, 172] width 23 height 3
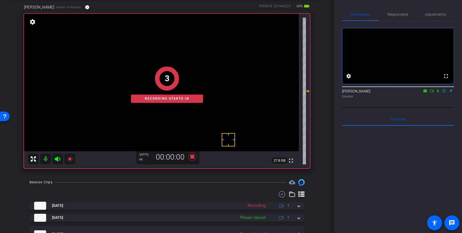
drag, startPoint x: 439, startPoint y: 97, endPoint x: 439, endPoint y: 101, distance: 3.7
click at [439, 93] on icon at bounding box center [438, 91] width 4 height 4
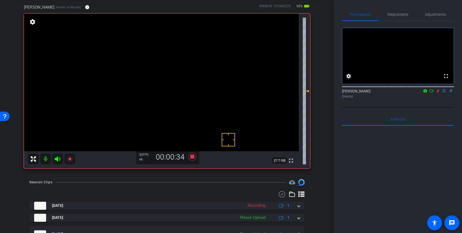
drag, startPoint x: 436, startPoint y: 97, endPoint x: 437, endPoint y: 108, distance: 11.0
click at [436, 93] on icon at bounding box center [438, 91] width 4 height 4
click at [197, 155] on icon at bounding box center [192, 157] width 13 height 10
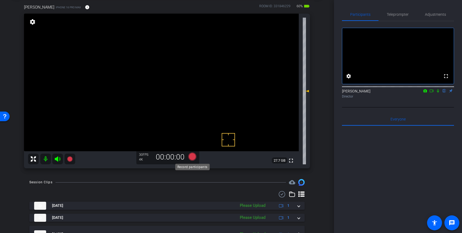
click at [195, 157] on icon at bounding box center [192, 156] width 8 height 8
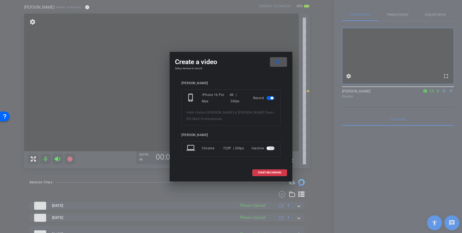
drag, startPoint x: 258, startPoint y: 171, endPoint x: 275, endPoint y: 168, distance: 17.0
click at [258, 171] on span "START RECORDING" at bounding box center [269, 172] width 23 height 3
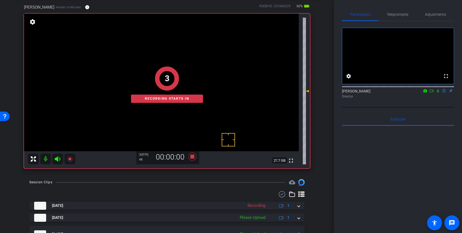
drag, startPoint x: 439, startPoint y: 98, endPoint x: 441, endPoint y: 106, distance: 8.3
click at [439, 93] on icon at bounding box center [438, 91] width 4 height 4
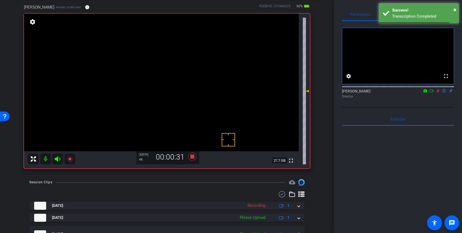
click at [438, 93] on icon at bounding box center [438, 91] width 4 height 4
click at [191, 157] on icon at bounding box center [192, 156] width 8 height 8
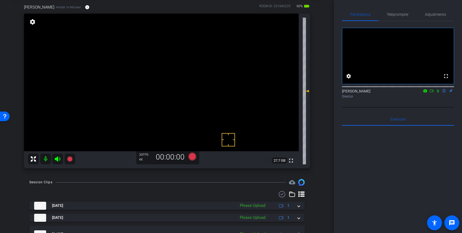
drag, startPoint x: 398, startPoint y: 14, endPoint x: 403, endPoint y: 22, distance: 10.2
click at [398, 14] on span "Teleprompter" at bounding box center [398, 15] width 22 height 4
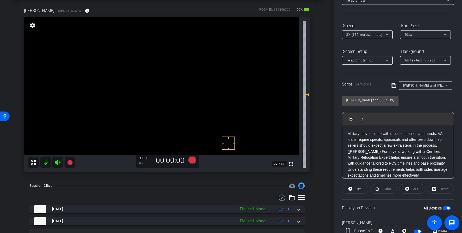
scroll to position [18, 0]
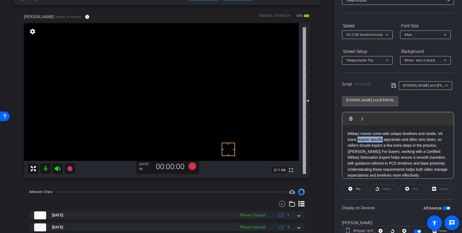
drag, startPoint x: 357, startPoint y: 140, endPoint x: 383, endPoint y: 140, distance: 25.6
click at [383, 140] on p "Military moves come with unique timelines and needs. VA loans require specific …" at bounding box center [398, 140] width 101 height 18
drag, startPoint x: 371, startPoint y: 140, endPoint x: 383, endPoint y: 140, distance: 12.8
click at [383, 140] on p "Military moves come with unique timelines and needs. VA loans require specific …" at bounding box center [398, 140] width 101 height 18
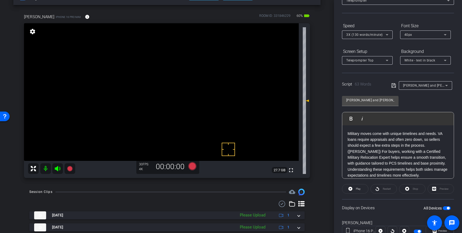
click at [395, 88] on icon at bounding box center [394, 85] width 5 height 6
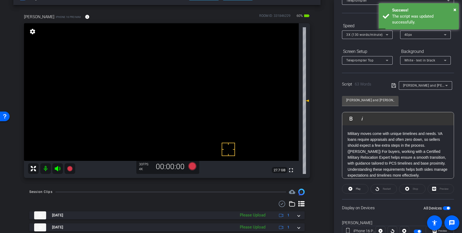
click at [393, 85] on icon at bounding box center [394, 85] width 5 height 6
click at [447, 207] on div "All Devices" at bounding box center [437, 207] width 27 height 5
click at [447, 207] on span "button" at bounding box center [448, 208] width 3 height 3
click at [448, 208] on span "button" at bounding box center [447, 208] width 8 height 4
click at [393, 86] on icon at bounding box center [394, 85] width 5 height 6
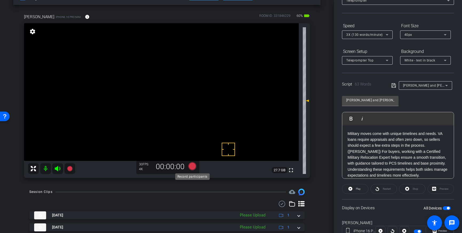
click at [192, 167] on icon at bounding box center [192, 166] width 8 height 8
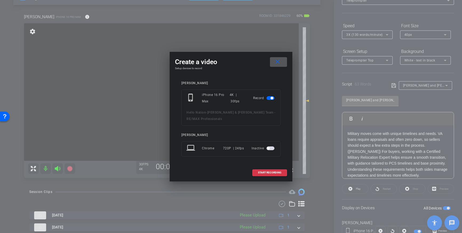
drag, startPoint x: 271, startPoint y: 172, endPoint x: 282, endPoint y: 167, distance: 11.8
click at [271, 172] on span "START RECORDING" at bounding box center [269, 172] width 23 height 3
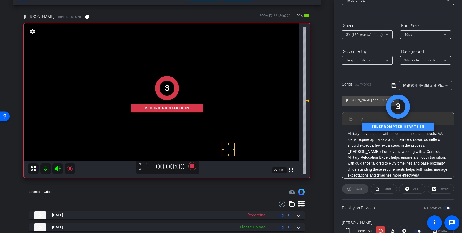
scroll to position [0, 0]
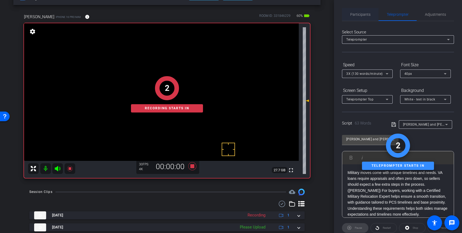
click at [358, 19] on span "Participants" at bounding box center [360, 14] width 20 height 13
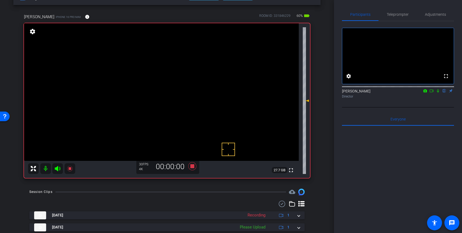
click at [440, 93] on icon at bounding box center [438, 91] width 4 height 4
click at [438, 93] on icon at bounding box center [438, 90] width 3 height 3
click at [191, 166] on icon at bounding box center [192, 166] width 13 height 10
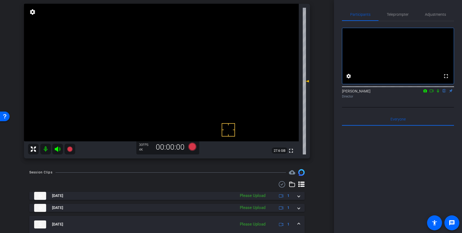
scroll to position [38, 0]
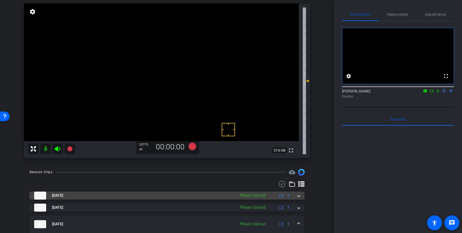
click at [300, 197] on span at bounding box center [299, 195] width 2 height 6
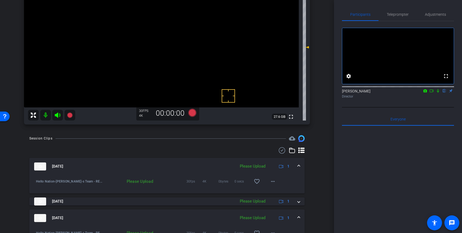
scroll to position [74, 0]
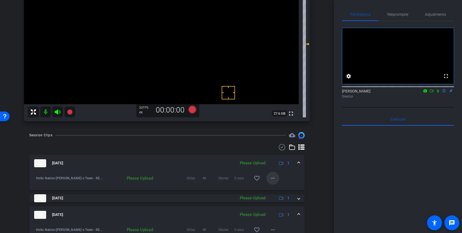
drag, startPoint x: 258, startPoint y: 177, endPoint x: 271, endPoint y: 178, distance: 13.1
click at [259, 177] on mat-icon "favorite_border" at bounding box center [257, 178] width 6 height 6
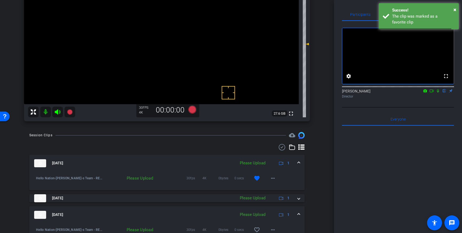
click at [301, 161] on mat-expansion-panel-header "Oct 1, 2025 Please Upload 1" at bounding box center [166, 163] width 275 height 17
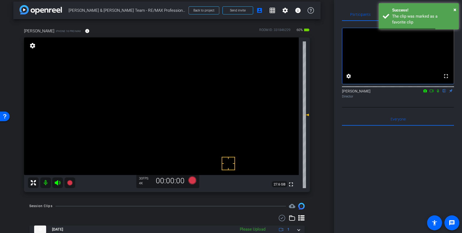
scroll to position [0, 0]
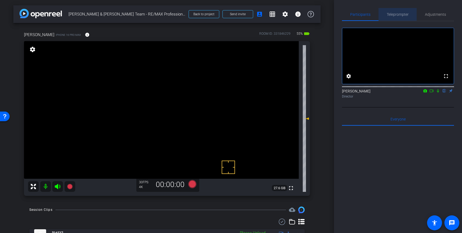
click at [401, 16] on span "Teleprompter" at bounding box center [398, 15] width 22 height 4
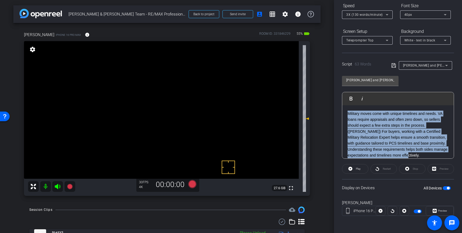
drag, startPoint x: 400, startPoint y: 136, endPoint x: 344, endPoint y: 107, distance: 62.4
click at [344, 107] on div "Military moves come with unique timelines and needs. VA loans require appraisal…" at bounding box center [398, 134] width 112 height 58
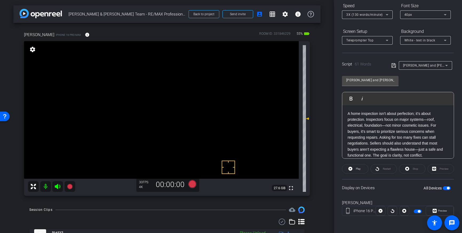
click at [392, 65] on icon at bounding box center [394, 65] width 5 height 6
click at [447, 187] on div "All Devices" at bounding box center [437, 187] width 27 height 5
click at [447, 187] on span "button" at bounding box center [447, 188] width 8 height 4
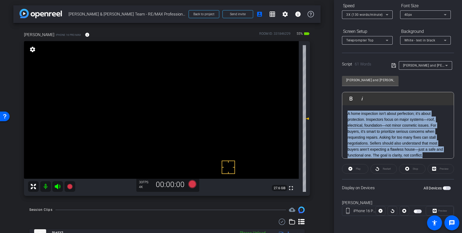
drag, startPoint x: 425, startPoint y: 154, endPoint x: 346, endPoint y: 110, distance: 90.7
click at [346, 110] on div "A home inspection isn’t about perfection; it’s about protection. Inspectors foc…" at bounding box center [398, 134] width 112 height 58
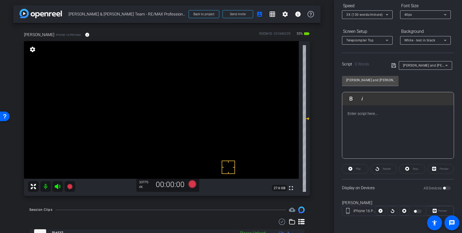
click at [414, 128] on div at bounding box center [398, 131] width 112 height 53
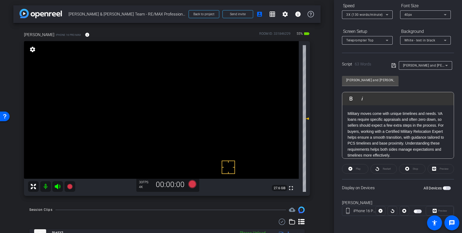
click at [383, 121] on p "Military moves come with unique timelines and needs. VA loans require specific …" at bounding box center [398, 135] width 101 height 48
click at [426, 125] on p "Military moves come with unique timelines and needs. VA loans require appraisal…" at bounding box center [398, 135] width 101 height 48
click at [348, 132] on p "Barry) For buyers, working with a Certified Military Relocation Expert helps en…" at bounding box center [398, 143] width 101 height 30
drag, startPoint x: 394, startPoint y: 65, endPoint x: 429, endPoint y: 207, distance: 145.4
click at [394, 65] on icon at bounding box center [394, 65] width 5 height 6
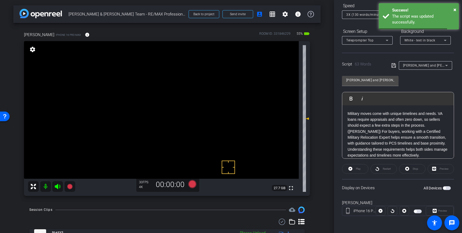
click at [447, 188] on span "button" at bounding box center [447, 188] width 8 height 4
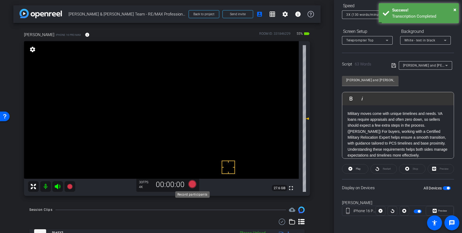
click at [190, 184] on icon at bounding box center [192, 184] width 8 height 8
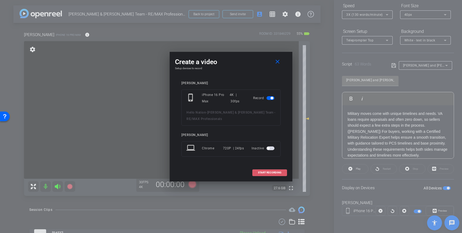
click at [272, 174] on span "START RECORDING" at bounding box center [269, 172] width 23 height 3
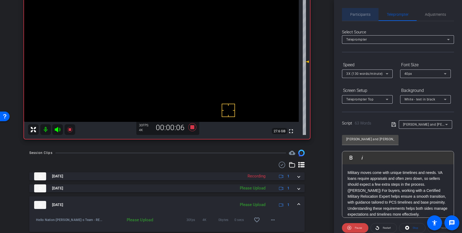
click at [362, 13] on span "Participants" at bounding box center [360, 15] width 20 height 4
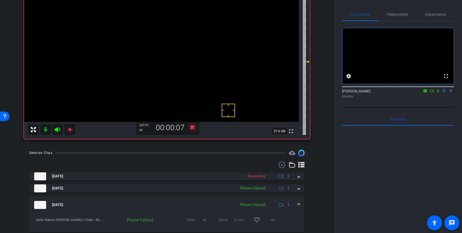
click at [439, 93] on icon at bounding box center [438, 90] width 2 height 3
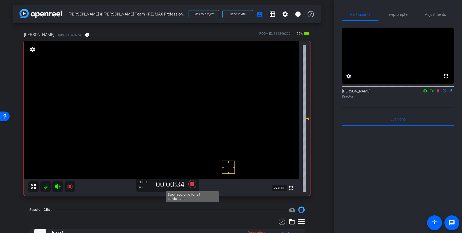
click at [193, 186] on icon at bounding box center [192, 184] width 8 height 8
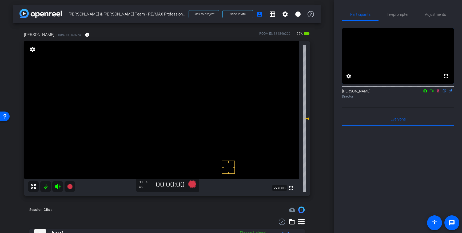
click at [439, 93] on icon at bounding box center [438, 91] width 4 height 4
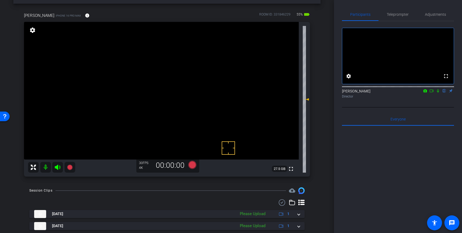
scroll to position [19, 0]
click at [192, 164] on icon at bounding box center [192, 165] width 8 height 8
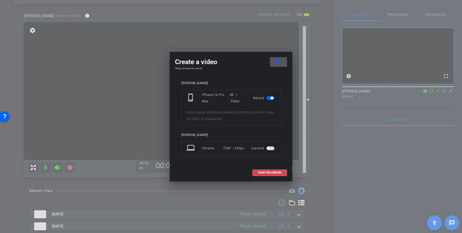
click at [262, 170] on span at bounding box center [270, 172] width 34 height 13
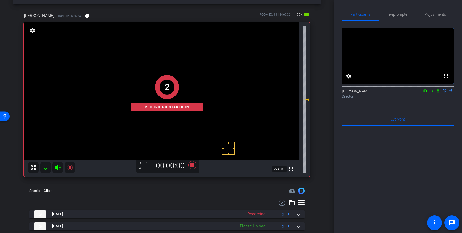
click at [438, 93] on icon at bounding box center [438, 91] width 4 height 4
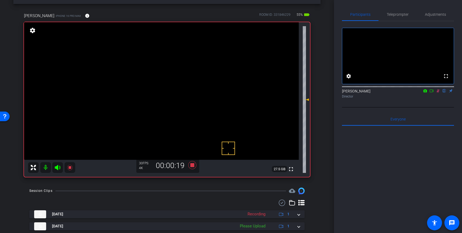
click at [438, 93] on icon at bounding box center [438, 90] width 3 height 3
click at [194, 166] on icon at bounding box center [192, 165] width 8 height 8
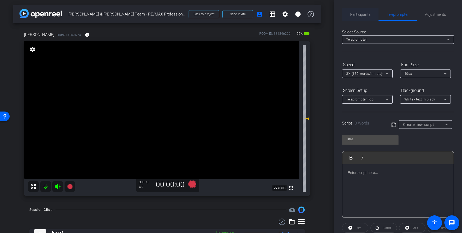
click at [364, 18] on span "Participants" at bounding box center [360, 14] width 20 height 13
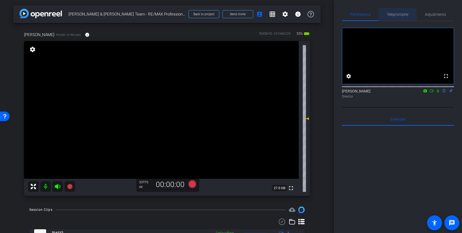
drag, startPoint x: 397, startPoint y: 15, endPoint x: 412, endPoint y: 80, distance: 67.0
click at [397, 15] on span "Teleprompter" at bounding box center [398, 15] width 22 height 4
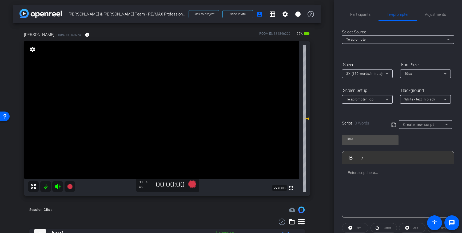
scroll to position [59, 0]
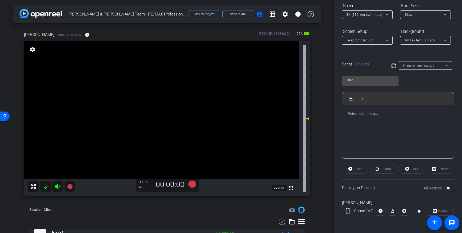
click at [411, 64] on span "Create new script" at bounding box center [418, 65] width 31 height 4
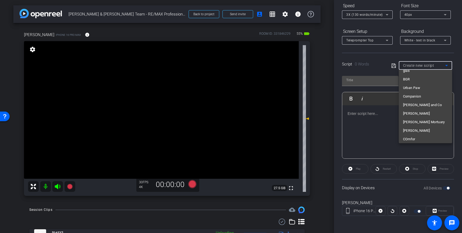
scroll to position [3852, 0]
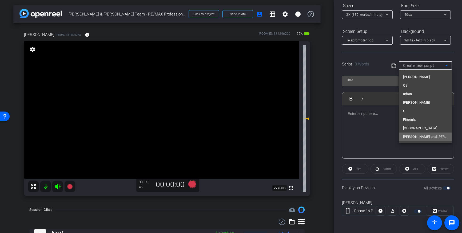
click at [420, 138] on span "Pam and Barry" at bounding box center [425, 136] width 45 height 6
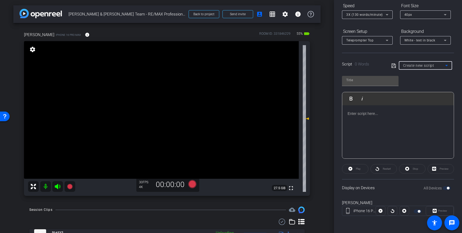
type input "Pam and Barry"
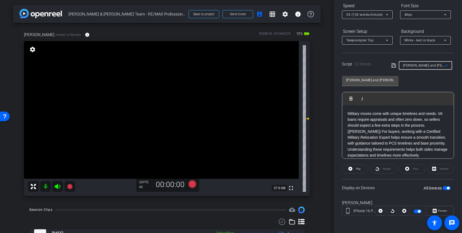
drag, startPoint x: 393, startPoint y: 65, endPoint x: 426, endPoint y: 86, distance: 39.0
click at [393, 65] on icon at bounding box center [394, 65] width 5 height 6
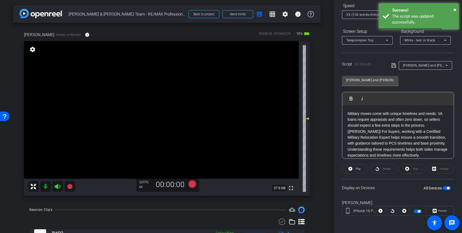
click at [448, 187] on span "button" at bounding box center [448, 188] width 3 height 3
click at [448, 188] on span "button" at bounding box center [447, 188] width 8 height 4
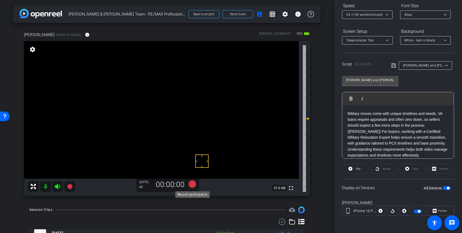
click at [193, 185] on icon at bounding box center [192, 184] width 8 height 8
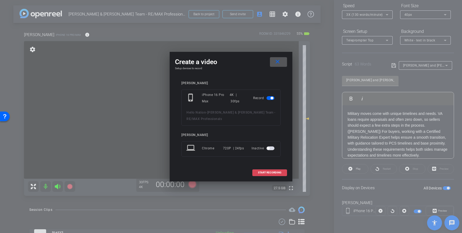
click at [274, 172] on span "START RECORDING" at bounding box center [269, 172] width 23 height 3
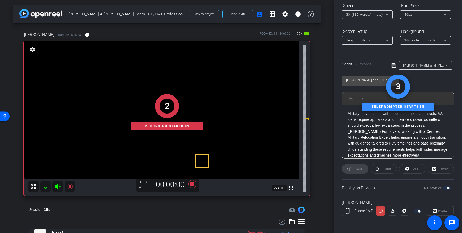
scroll to position [0, 0]
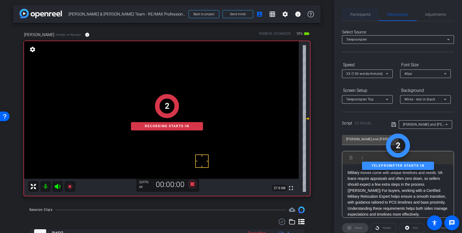
click at [359, 11] on span "Participants" at bounding box center [360, 14] width 20 height 13
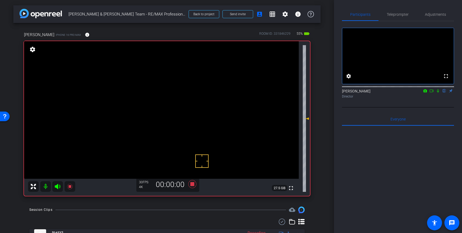
click at [438, 93] on icon at bounding box center [438, 90] width 2 height 3
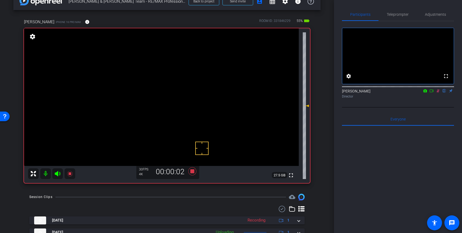
scroll to position [12, 0]
click at [439, 93] on icon at bounding box center [438, 91] width 4 height 4
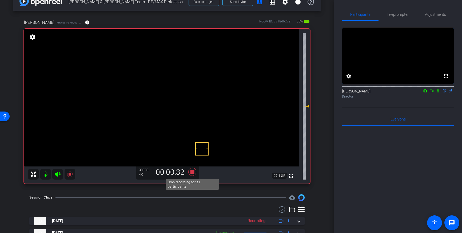
click at [192, 172] on icon at bounding box center [192, 172] width 8 height 8
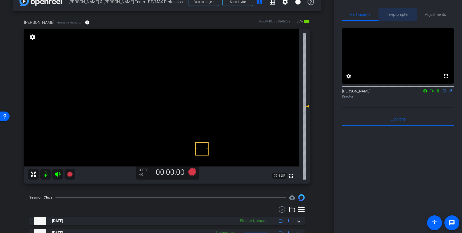
click at [393, 15] on span "Teleprompter" at bounding box center [398, 15] width 22 height 4
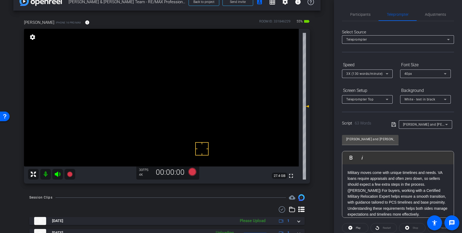
scroll to position [59, 0]
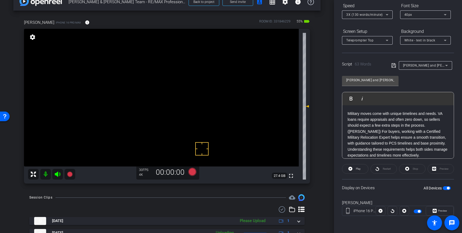
click at [447, 186] on div "All Devices" at bounding box center [437, 187] width 27 height 5
click at [448, 188] on span "button" at bounding box center [448, 188] width 3 height 3
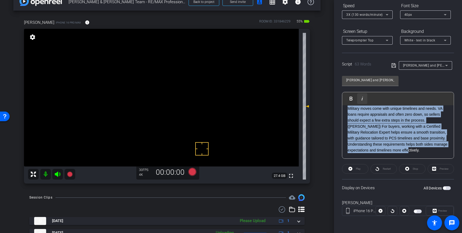
scroll to position [0, 0]
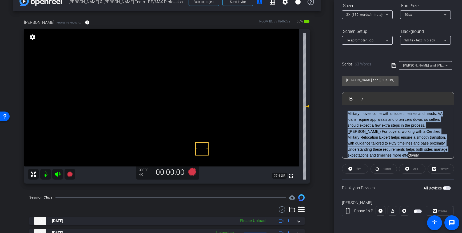
drag, startPoint x: 440, startPoint y: 151, endPoint x: 345, endPoint y: 111, distance: 103.1
click at [345, 107] on div "Military moves come with unique timelines and needs. VA loans require appraisal…" at bounding box center [398, 134] width 112 height 58
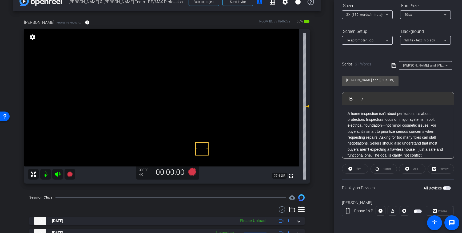
click at [394, 68] on icon at bounding box center [394, 65] width 5 height 6
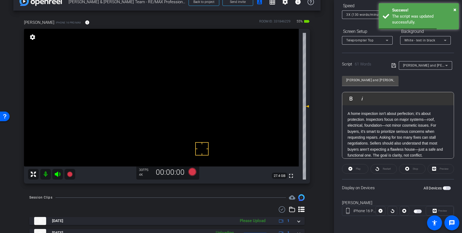
click at [446, 188] on span "button" at bounding box center [444, 188] width 3 height 3
click at [447, 188] on span "button" at bounding box center [448, 188] width 3 height 3
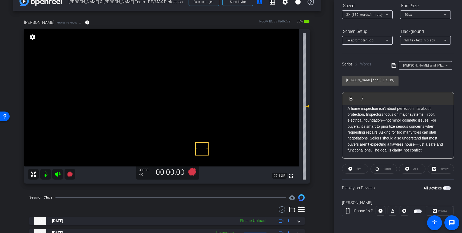
scroll to position [4, 0]
drag, startPoint x: 405, startPoint y: 146, endPoint x: 391, endPoint y: 147, distance: 13.6
click at [391, 147] on p "A home inspection isn’t about perfection; it’s about protection. Inspectors foc…" at bounding box center [398, 130] width 101 height 48
click at [400, 152] on p "A home inspection isn’t about perfection; it’s about protection. Inspectors foc…" at bounding box center [398, 130] width 101 height 48
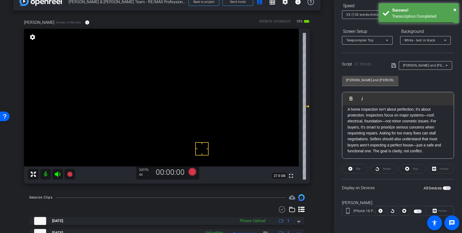
drag, startPoint x: 370, startPoint y: 139, endPoint x: 372, endPoint y: 141, distance: 3.0
click at [370, 139] on p "A home inspection isn’t about perfection; it’s about protection. Inspectors foc…" at bounding box center [398, 130] width 101 height 48
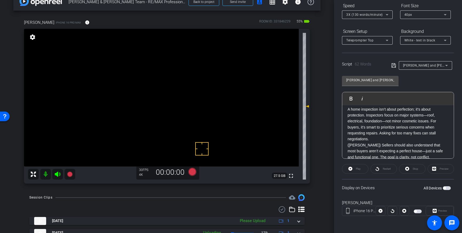
drag, startPoint x: 392, startPoint y: 64, endPoint x: 422, endPoint y: 126, distance: 68.4
click at [392, 64] on icon at bounding box center [394, 65] width 5 height 6
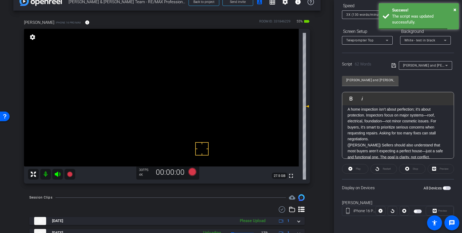
click at [444, 187] on span "button" at bounding box center [444, 188] width 3 height 3
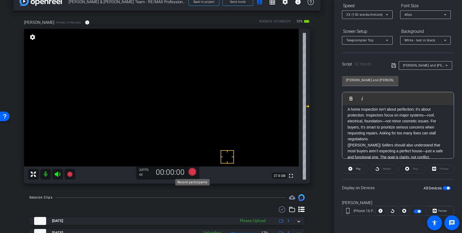
click at [195, 172] on icon at bounding box center [192, 172] width 8 height 8
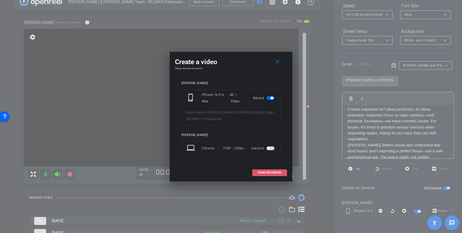
click at [270, 173] on span "START RECORDING" at bounding box center [269, 172] width 23 height 3
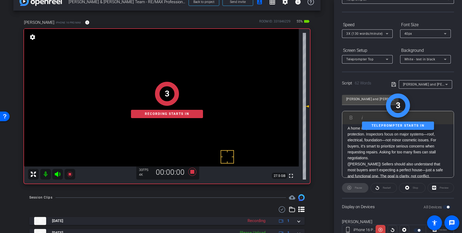
scroll to position [0, 0]
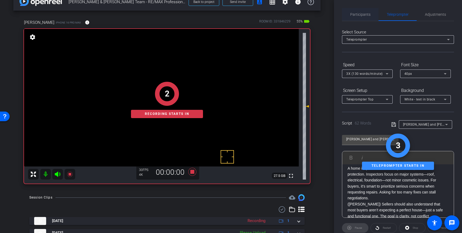
click at [363, 16] on span "Participants" at bounding box center [360, 14] width 20 height 13
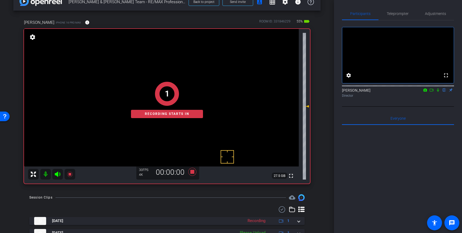
click at [438, 92] on icon at bounding box center [438, 90] width 4 height 4
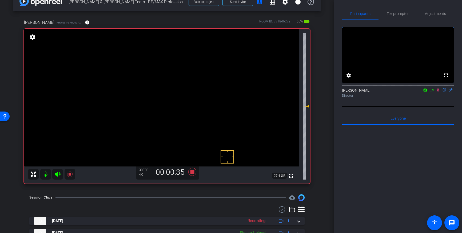
click at [439, 92] on icon at bounding box center [438, 90] width 4 height 4
click at [191, 174] on icon at bounding box center [192, 172] width 13 height 10
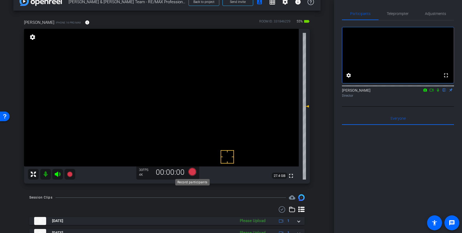
click at [194, 174] on icon at bounding box center [192, 172] width 8 height 8
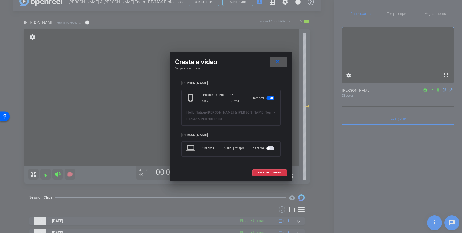
drag, startPoint x: 276, startPoint y: 171, endPoint x: 370, endPoint y: 113, distance: 110.6
click at [276, 171] on span "START RECORDING" at bounding box center [269, 172] width 23 height 3
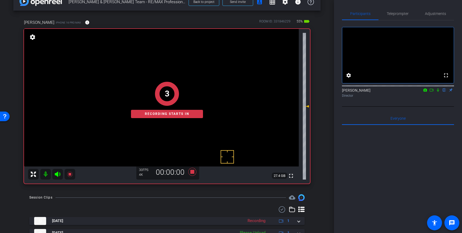
drag, startPoint x: 439, startPoint y: 97, endPoint x: 454, endPoint y: 135, distance: 40.7
click at [439, 92] on icon at bounding box center [438, 90] width 4 height 4
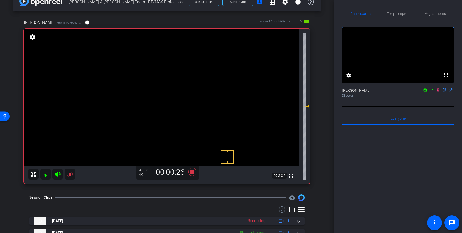
drag, startPoint x: 439, startPoint y: 97, endPoint x: 330, endPoint y: 144, distance: 119.2
click at [435, 98] on div "Louis Voss flip Director" at bounding box center [398, 93] width 112 height 10
click at [191, 172] on icon at bounding box center [192, 172] width 8 height 8
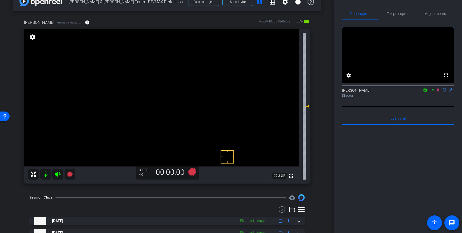
click at [438, 98] on div "Louis Voss flip Director" at bounding box center [398, 93] width 112 height 10
drag, startPoint x: 438, startPoint y: 98, endPoint x: 440, endPoint y: 101, distance: 3.4
click at [438, 92] on icon at bounding box center [438, 90] width 4 height 4
click at [192, 172] on icon at bounding box center [192, 172] width 8 height 8
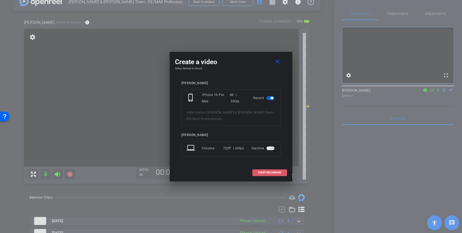
click at [259, 174] on span at bounding box center [270, 172] width 34 height 13
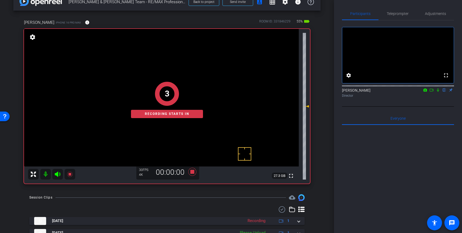
drag, startPoint x: 439, startPoint y: 97, endPoint x: 438, endPoint y: 132, distance: 34.7
click at [439, 92] on icon at bounding box center [438, 89] width 2 height 3
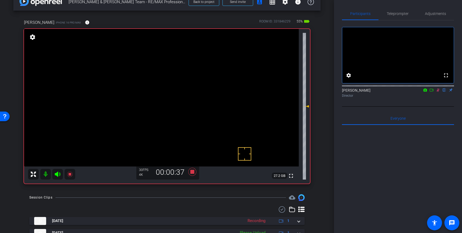
drag, startPoint x: 438, startPoint y: 95, endPoint x: 356, endPoint y: 145, distance: 96.6
click at [438, 92] on icon at bounding box center [438, 89] width 3 height 3
click at [193, 173] on icon at bounding box center [192, 172] width 8 height 8
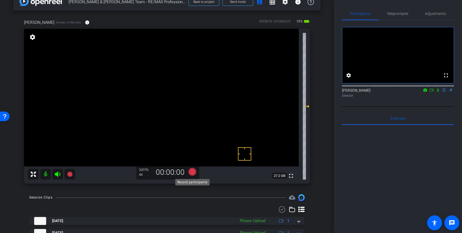
click at [194, 171] on icon at bounding box center [192, 172] width 8 height 8
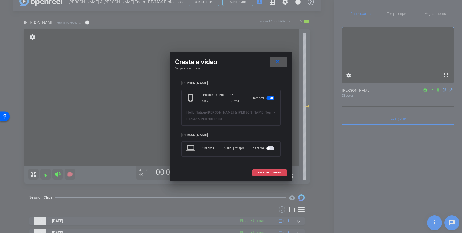
click at [262, 177] on span at bounding box center [270, 172] width 34 height 13
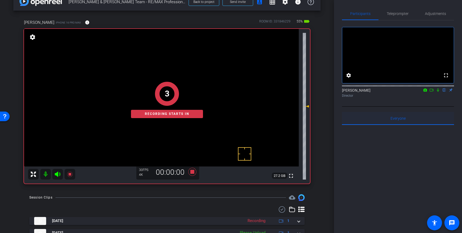
drag, startPoint x: 438, startPoint y: 96, endPoint x: 448, endPoint y: 129, distance: 34.5
click at [439, 98] on div "Louis Voss flip Director" at bounding box center [398, 93] width 112 height 10
click at [437, 92] on icon at bounding box center [438, 90] width 4 height 4
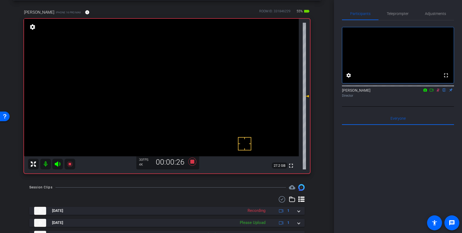
scroll to position [15, 0]
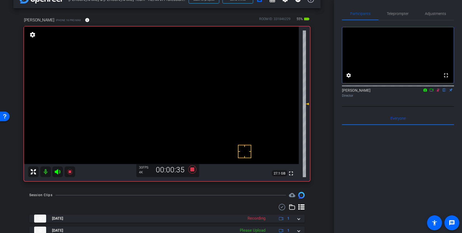
click at [439, 92] on icon at bounding box center [438, 90] width 4 height 4
click at [191, 169] on icon at bounding box center [192, 169] width 8 height 8
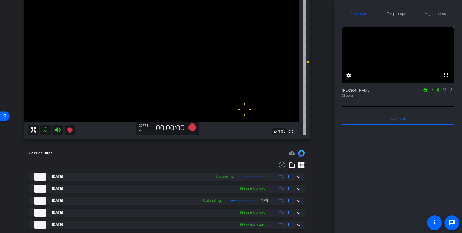
scroll to position [71, 0]
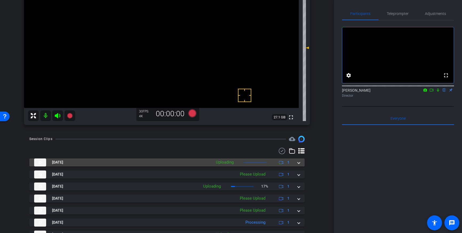
click at [298, 162] on span at bounding box center [299, 162] width 2 height 6
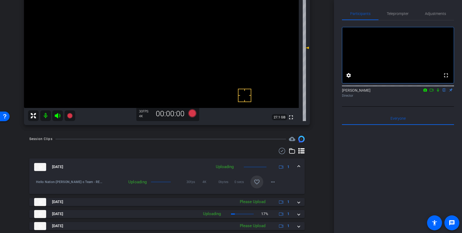
click at [255, 180] on mat-icon "favorite_border" at bounding box center [257, 182] width 6 height 6
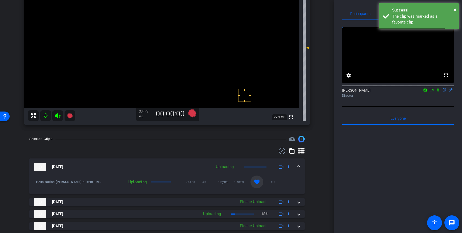
click at [302, 167] on mat-expansion-panel-header "Oct 1, 2025 Uploading 1" at bounding box center [166, 166] width 275 height 17
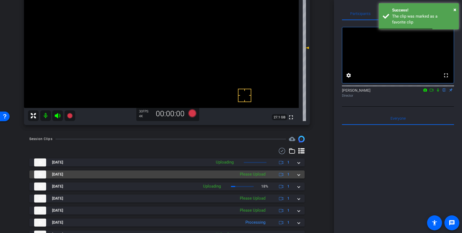
click at [297, 172] on div "Oct 1, 2025 Please Upload 1" at bounding box center [166, 174] width 264 height 8
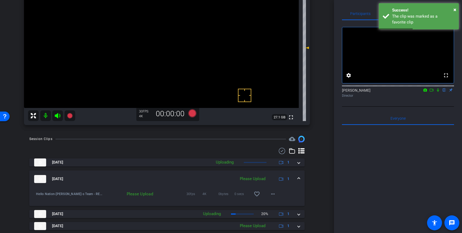
click at [298, 179] on span at bounding box center [299, 179] width 2 height 6
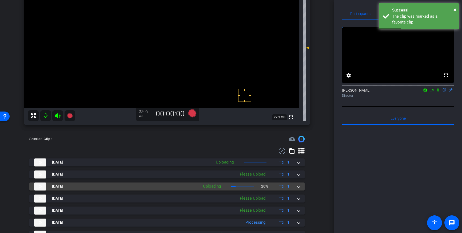
click at [298, 186] on span at bounding box center [299, 186] width 2 height 6
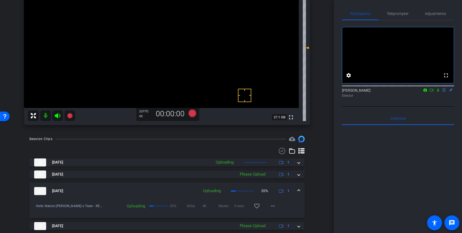
click at [297, 191] on div "Oct 1, 2025 Uploading 20% 1" at bounding box center [166, 191] width 264 height 8
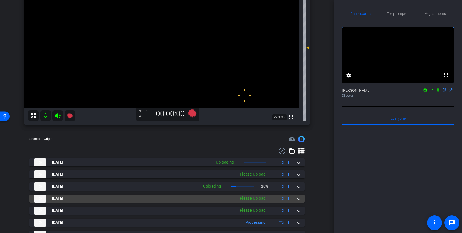
click at [298, 196] on span at bounding box center [299, 198] width 2 height 6
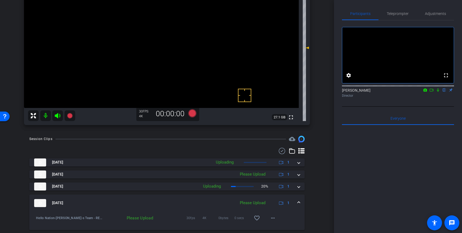
click at [299, 203] on span at bounding box center [299, 203] width 2 height 6
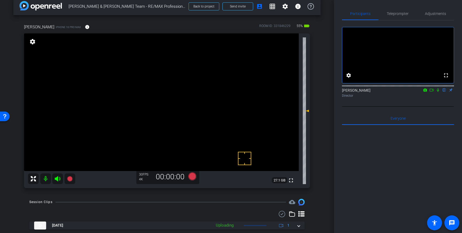
scroll to position [7, 0]
click at [441, 14] on span "Adjustments" at bounding box center [435, 14] width 21 height 4
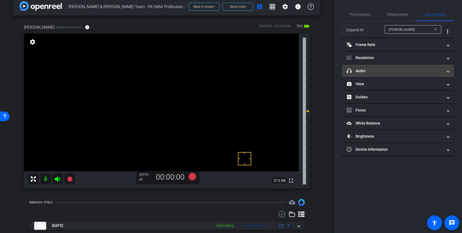
click at [427, 71] on mat-panel-title "headphone icon Audio" at bounding box center [395, 71] width 96 height 6
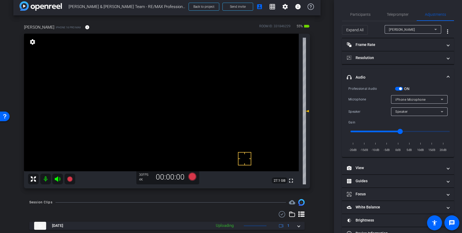
click at [400, 88] on span "button" at bounding box center [400, 88] width 3 height 3
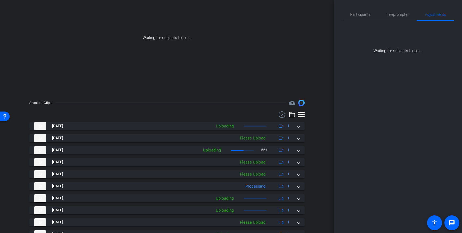
scroll to position [44, 0]
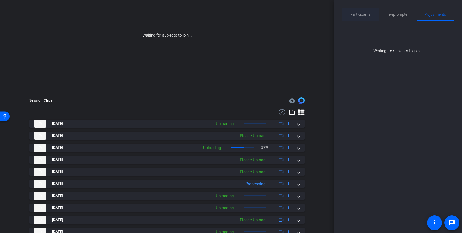
click at [365, 13] on span "Participants" at bounding box center [360, 15] width 20 height 4
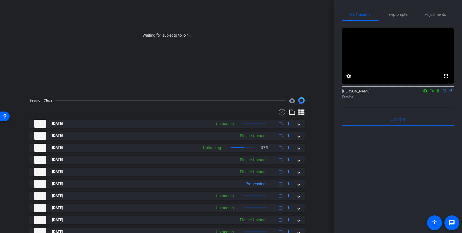
click at [432, 93] on icon at bounding box center [432, 91] width 4 height 4
click at [444, 93] on icon at bounding box center [445, 90] width 2 height 3
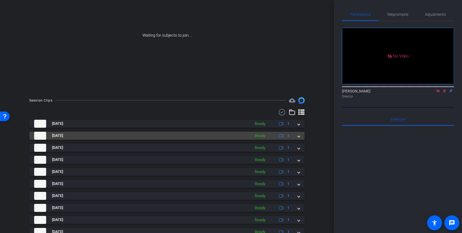
scroll to position [66, 0]
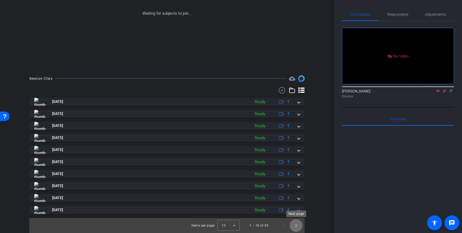
click at [294, 226] on span "Next page" at bounding box center [296, 225] width 13 height 13
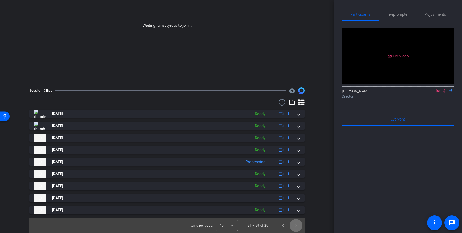
click at [299, 225] on span "Next page" at bounding box center [296, 225] width 13 height 13
